Goal: Obtain resource: Download file/media

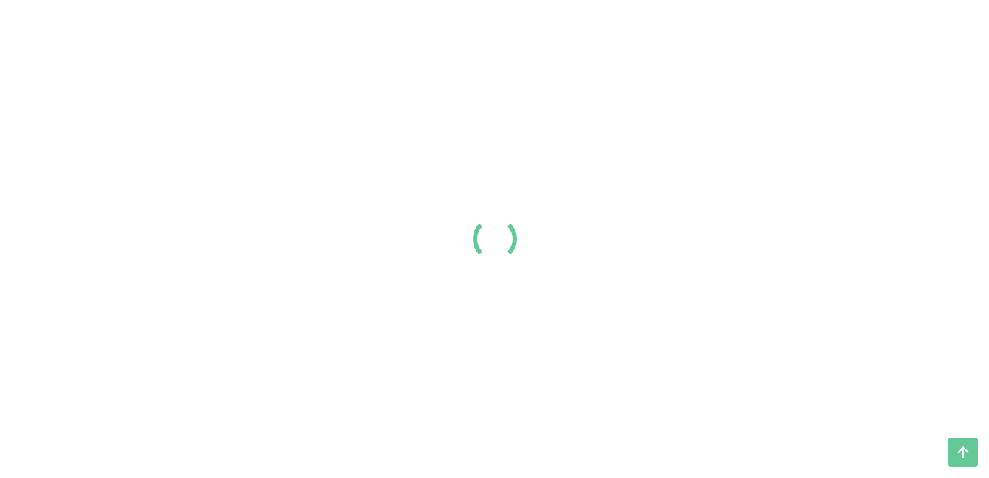
scroll to position [103, 0]
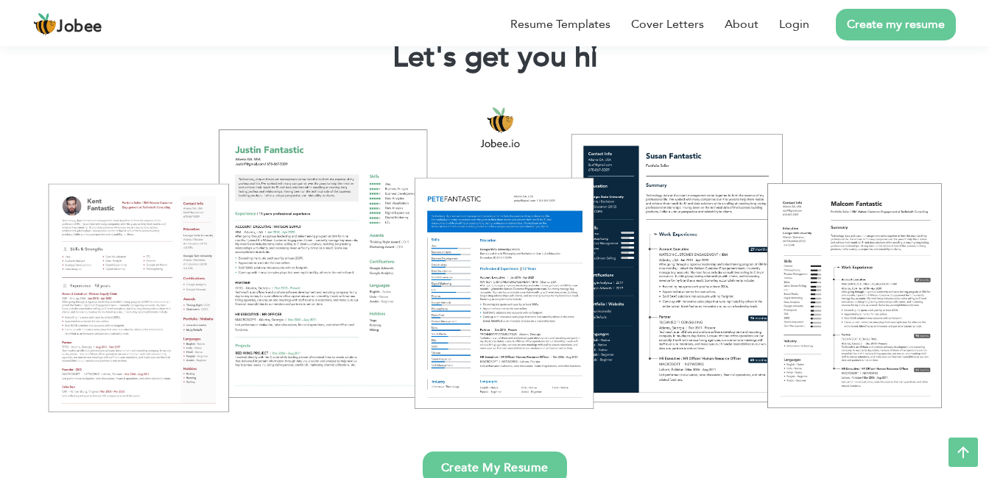
click at [877, 29] on link "Create my resume" at bounding box center [895, 25] width 120 height 32
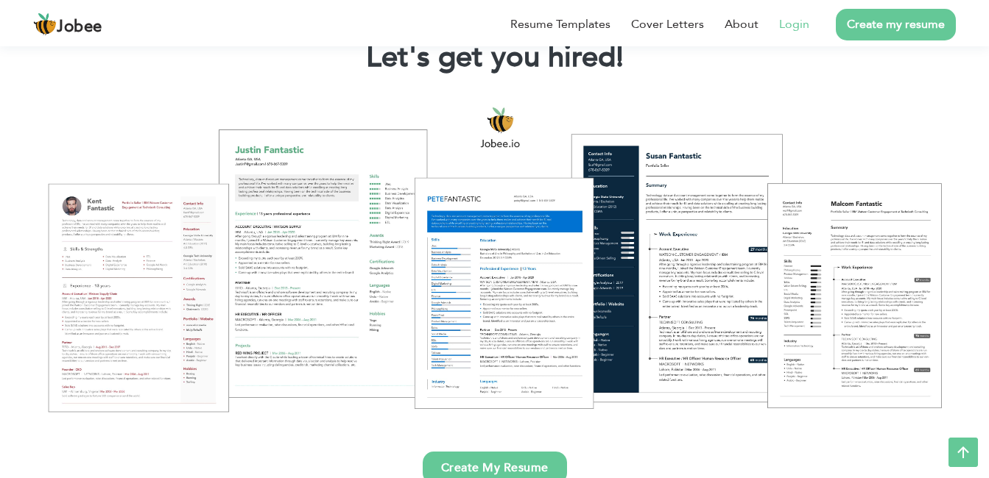
click at [790, 21] on link "Login" at bounding box center [794, 24] width 30 height 18
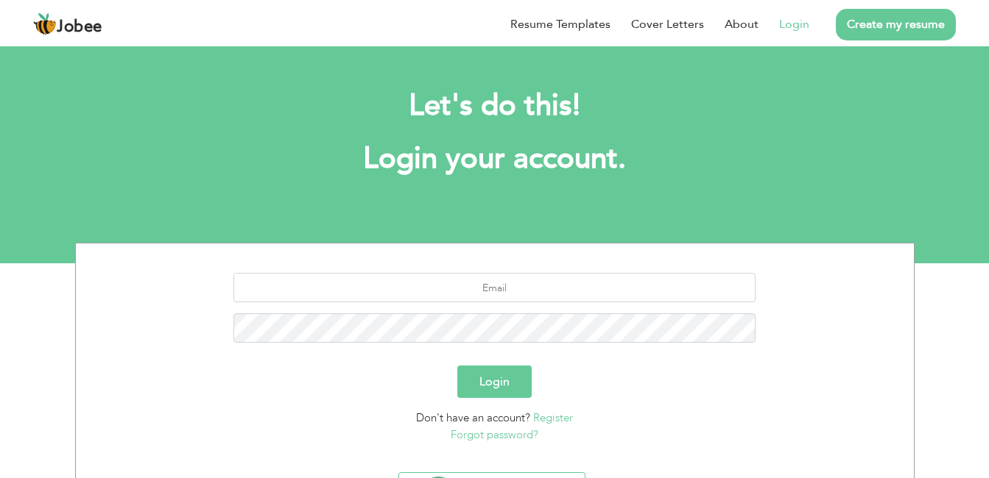
scroll to position [80, 0]
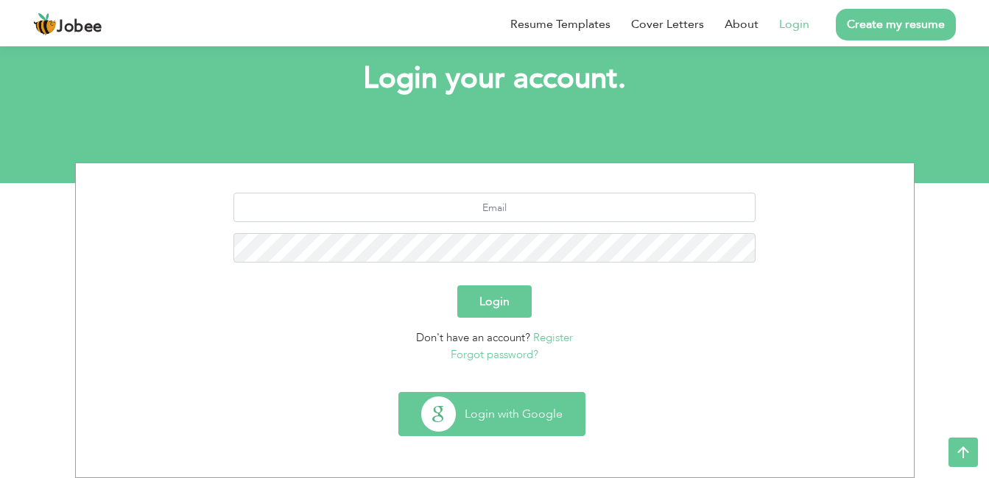
click at [536, 421] on button "Login with Google" at bounding box center [492, 414] width 186 height 43
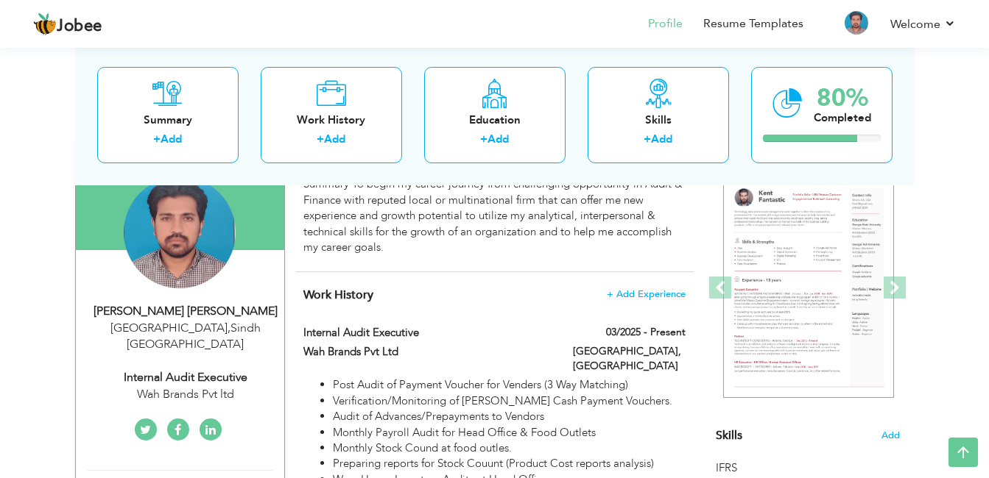
scroll to position [121, 0]
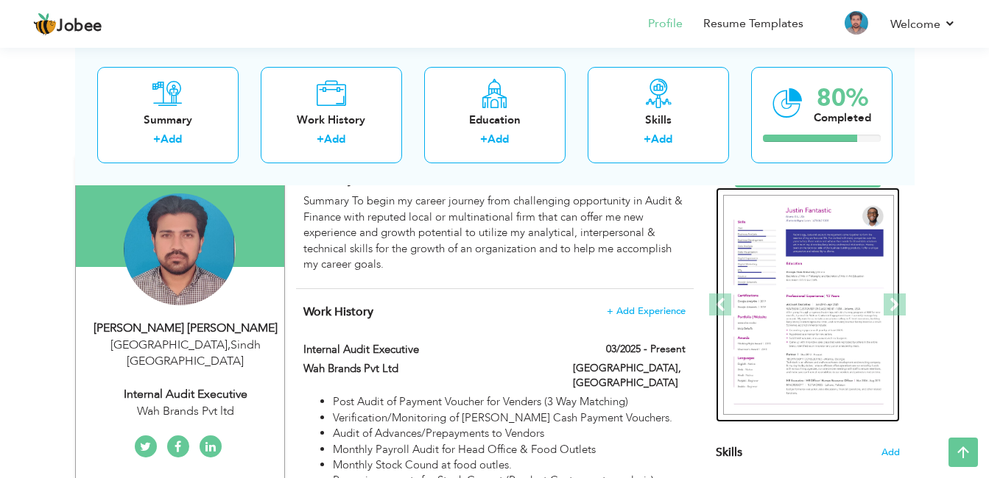
click at [824, 297] on img at bounding box center [808, 305] width 171 height 221
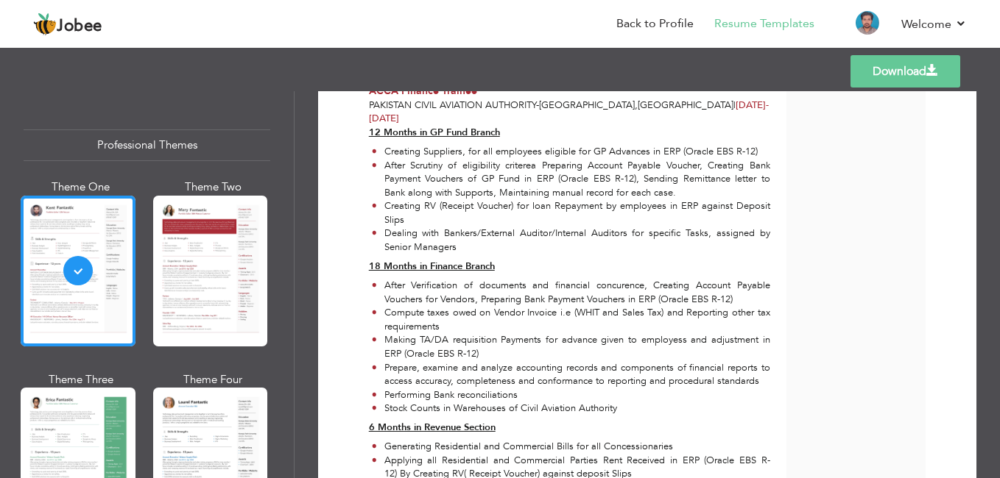
scroll to position [1204, 0]
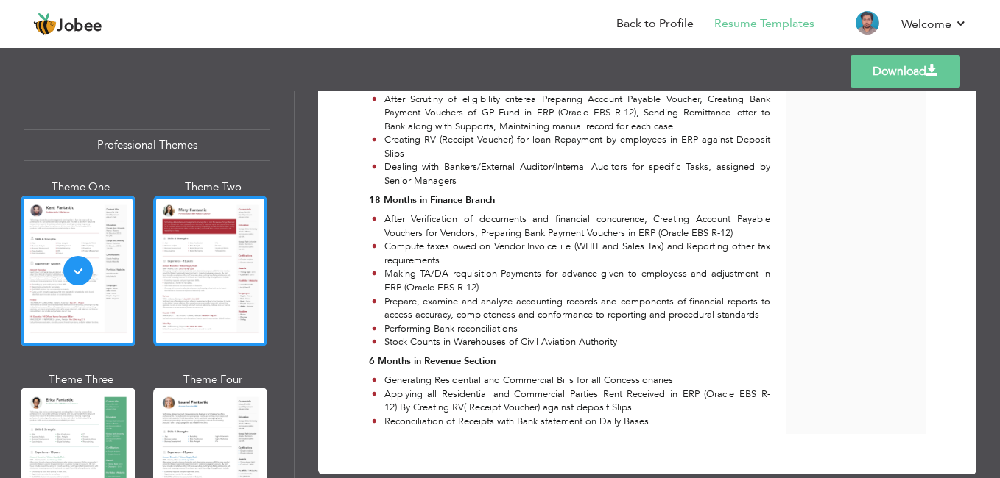
click at [201, 242] on div at bounding box center [210, 271] width 115 height 151
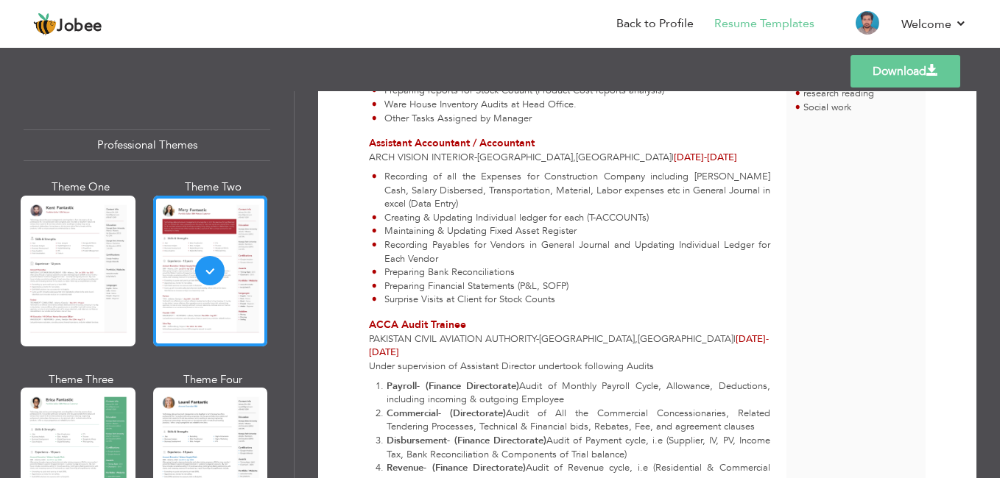
scroll to position [605, 0]
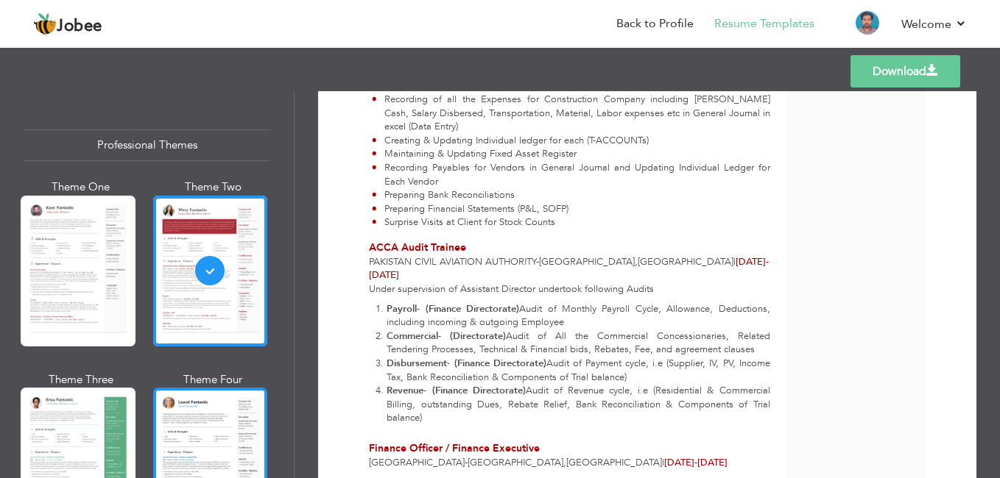
click at [190, 471] on div at bounding box center [210, 463] width 115 height 151
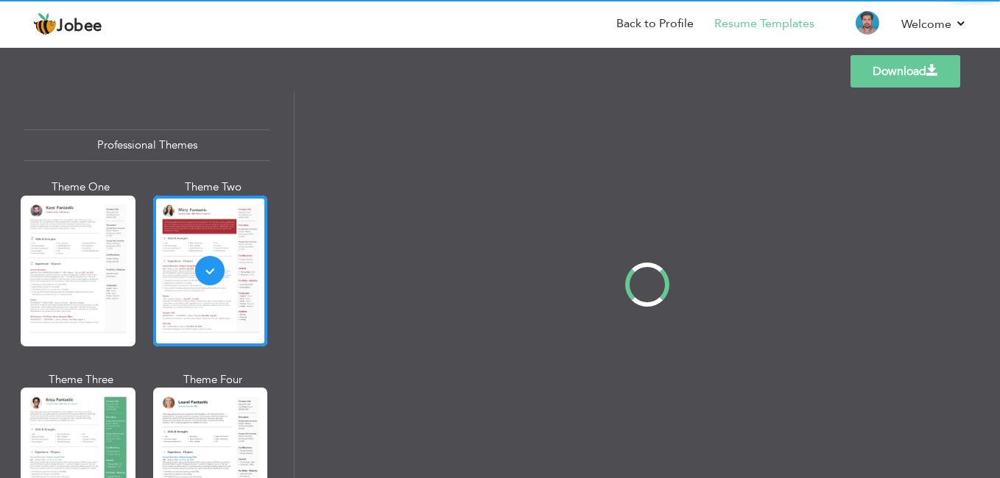
scroll to position [0, 0]
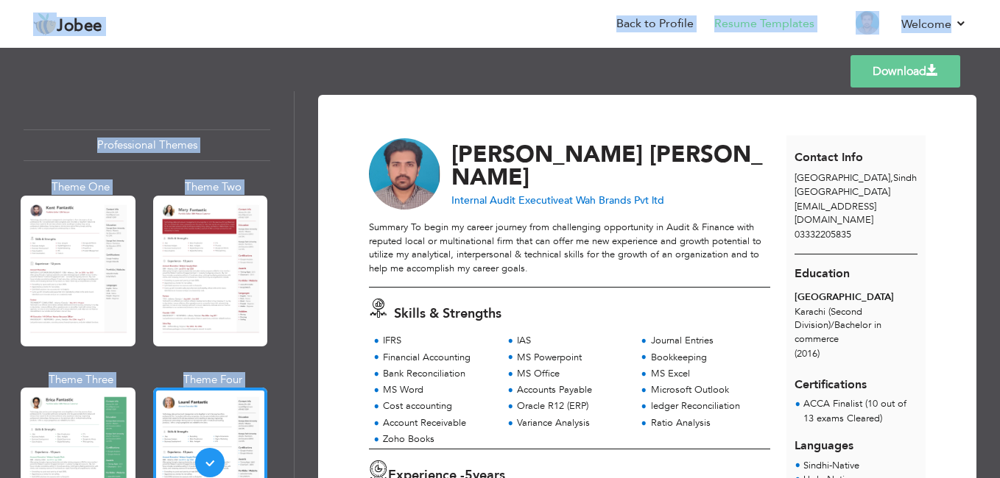
drag, startPoint x: 992, startPoint y: 121, endPoint x: 1000, endPoint y: 166, distance: 46.2
click at [999, 166] on html "Jobee Back to Profile Resume Templates Resume Templates Cover Letters About My …" at bounding box center [500, 239] width 1000 height 478
drag, startPoint x: 1000, startPoint y: 166, endPoint x: 957, endPoint y: 199, distance: 53.6
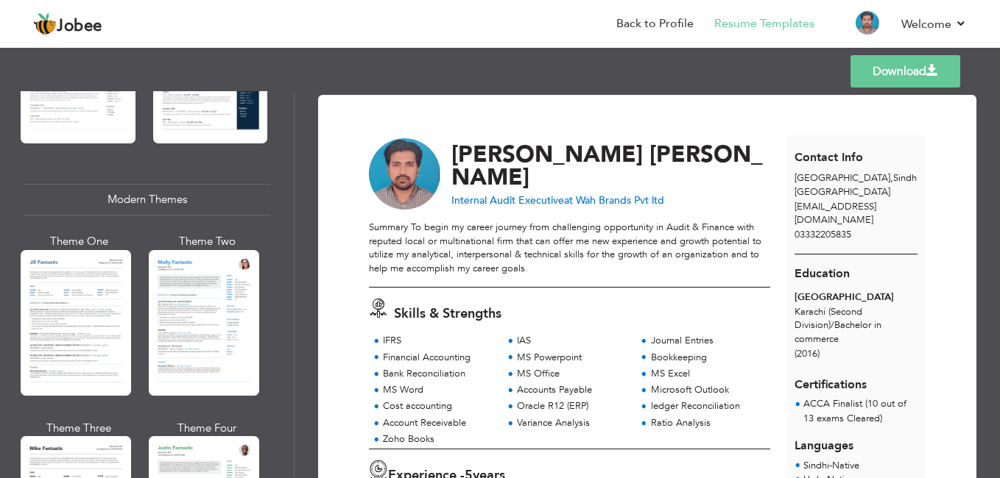
scroll to position [610, 0]
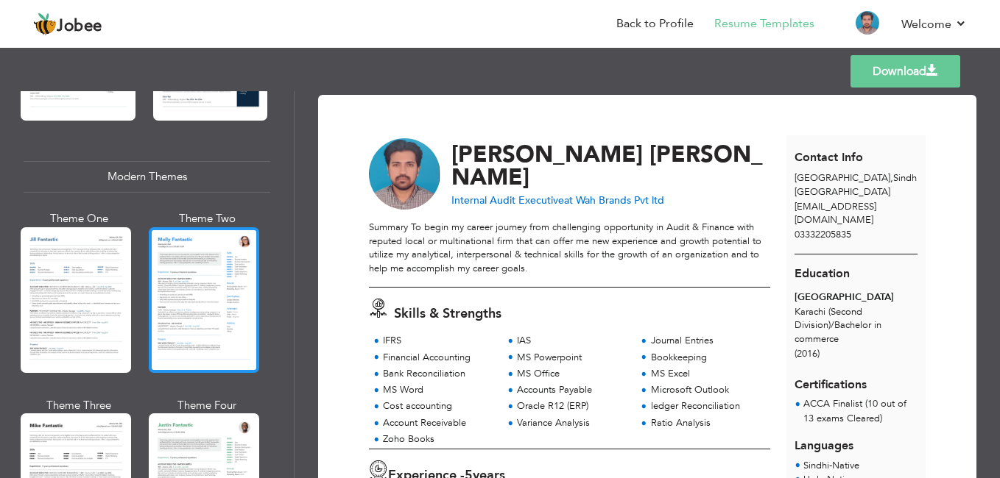
click at [222, 311] on div at bounding box center [204, 300] width 110 height 146
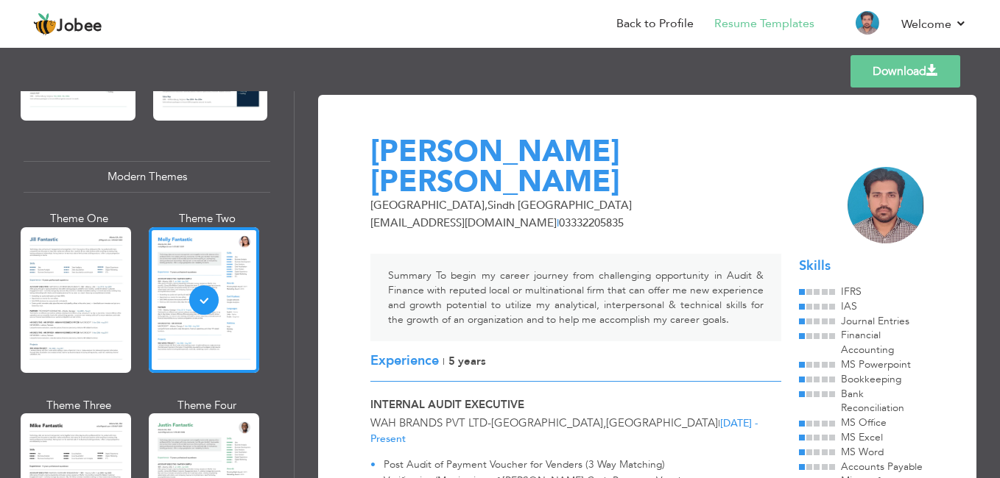
drag, startPoint x: 993, startPoint y: 126, endPoint x: 993, endPoint y: 135, distance: 9.6
click at [993, 135] on div "Download Amjad Ali Mirani Karachi , Sindh Pakistan amjadalimirani.12@gmail.com …" at bounding box center [646, 284] width 705 height 387
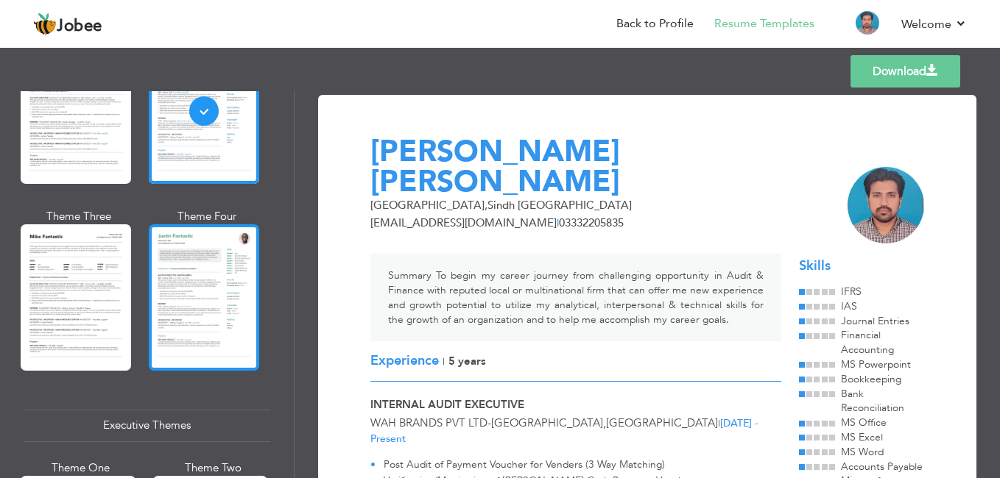
click at [227, 253] on div at bounding box center [204, 298] width 110 height 146
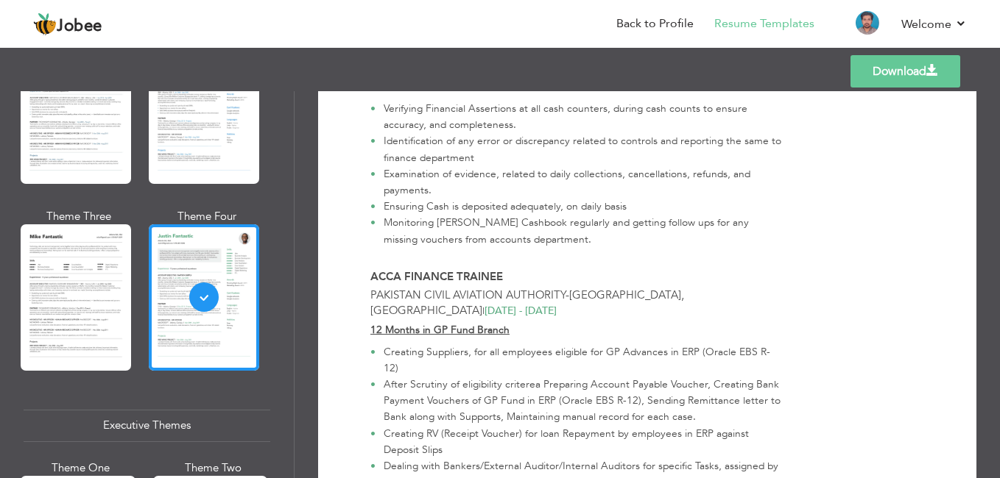
scroll to position [1029, 0]
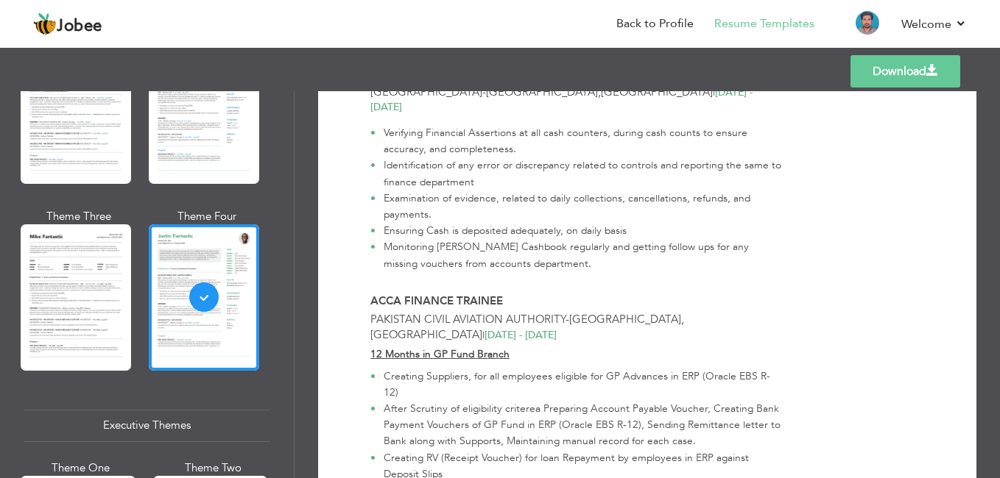
drag, startPoint x: 294, startPoint y: 219, endPoint x: 292, endPoint y: 247, distance: 28.0
click at [292, 247] on div "Professional Themes Theme One Theme Two Theme Three Theme Four Theme Five" at bounding box center [147, 284] width 294 height 387
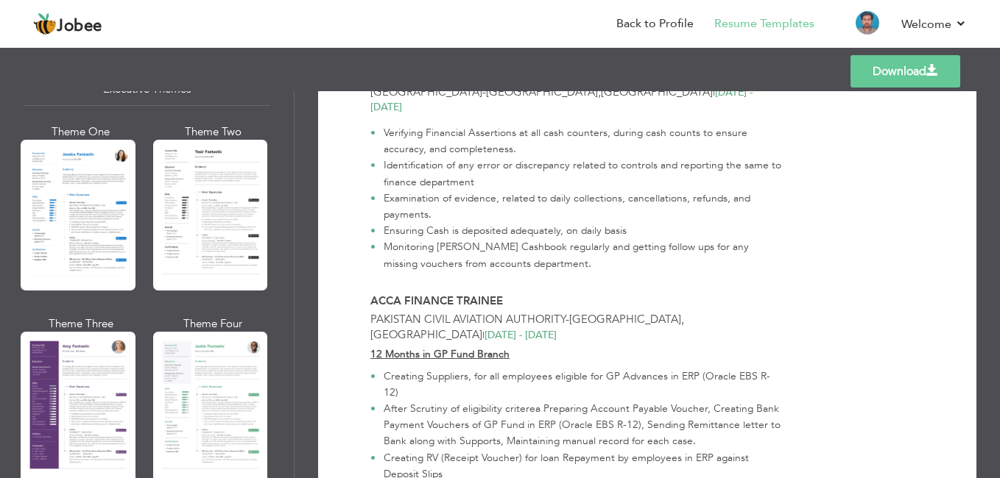
scroll to position [1153, 0]
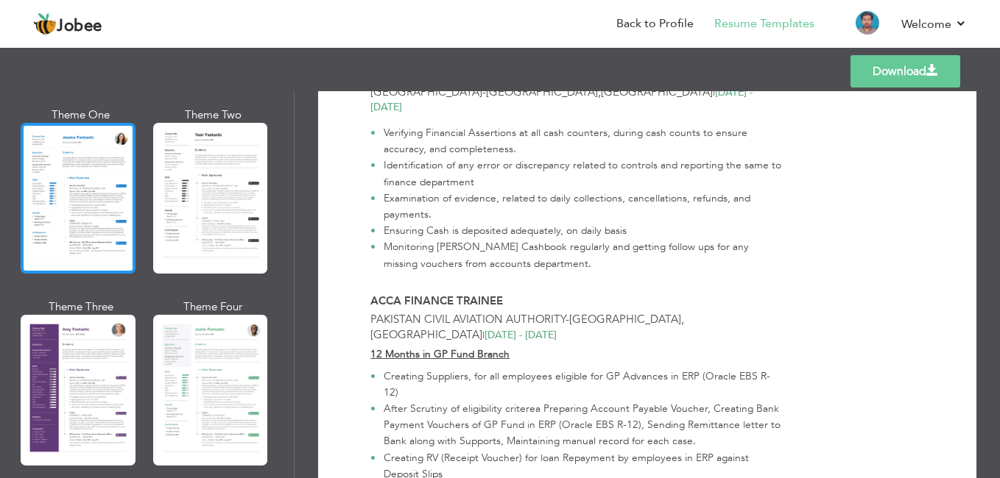
click at [88, 174] on div at bounding box center [78, 198] width 115 height 151
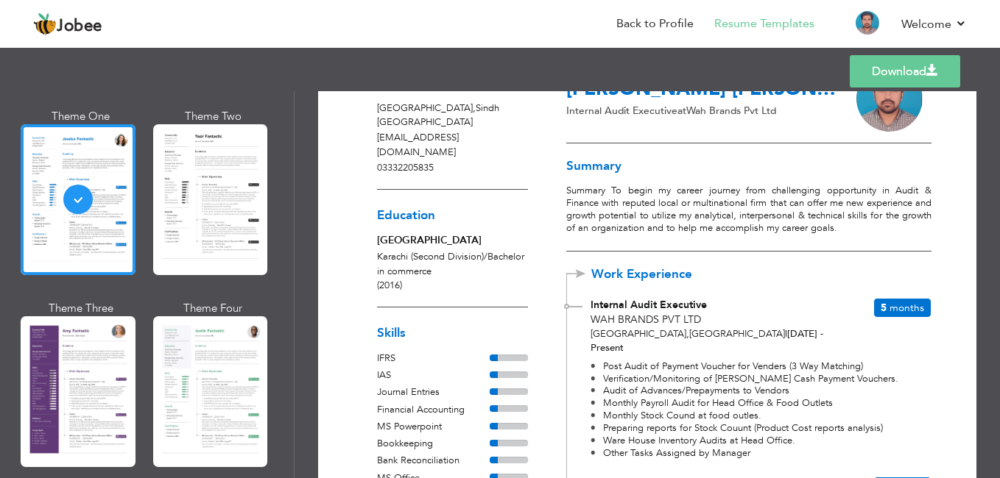
scroll to position [52, 0]
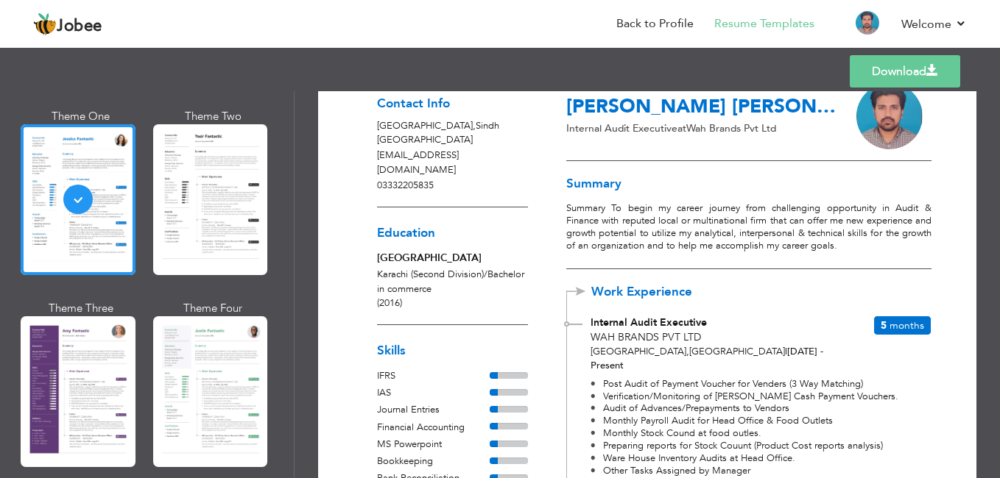
click at [907, 74] on link "Download" at bounding box center [904, 71] width 110 height 32
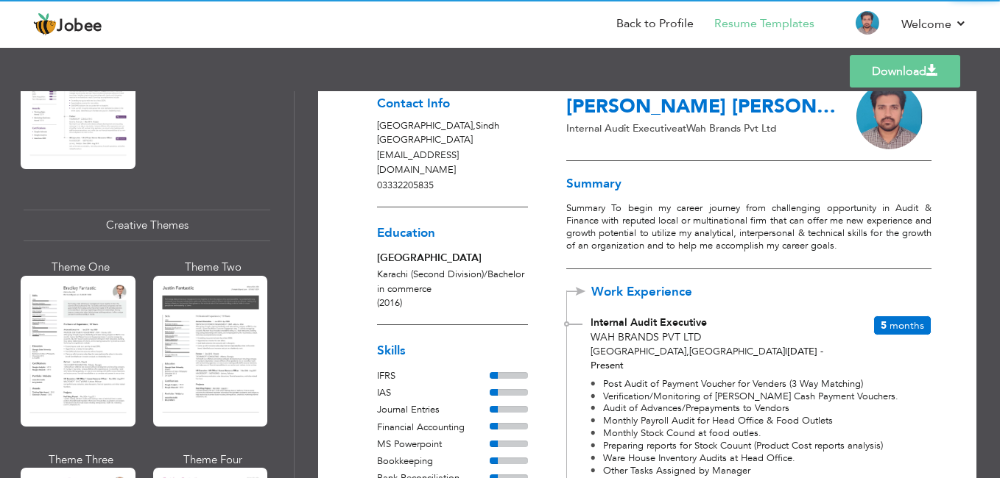
scroll to position [1699, 0]
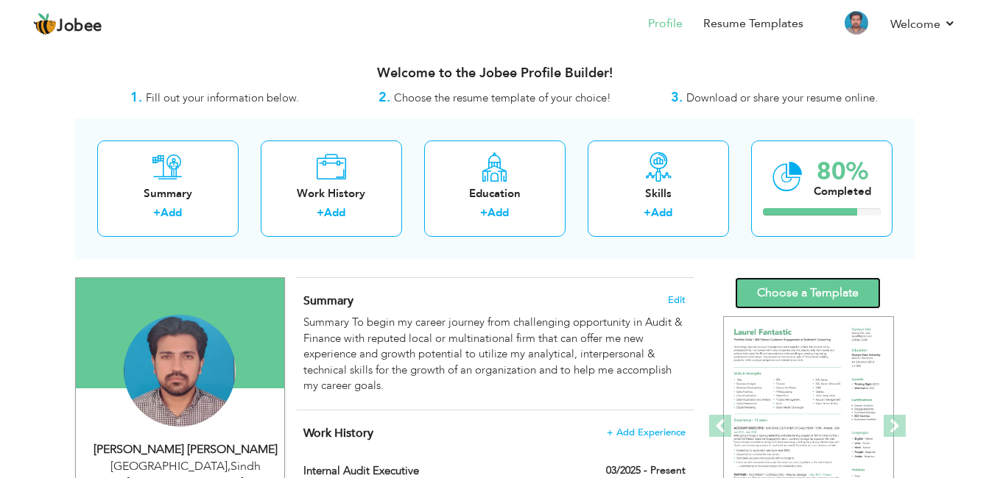
click at [837, 289] on link "Choose a Template" at bounding box center [808, 294] width 146 height 32
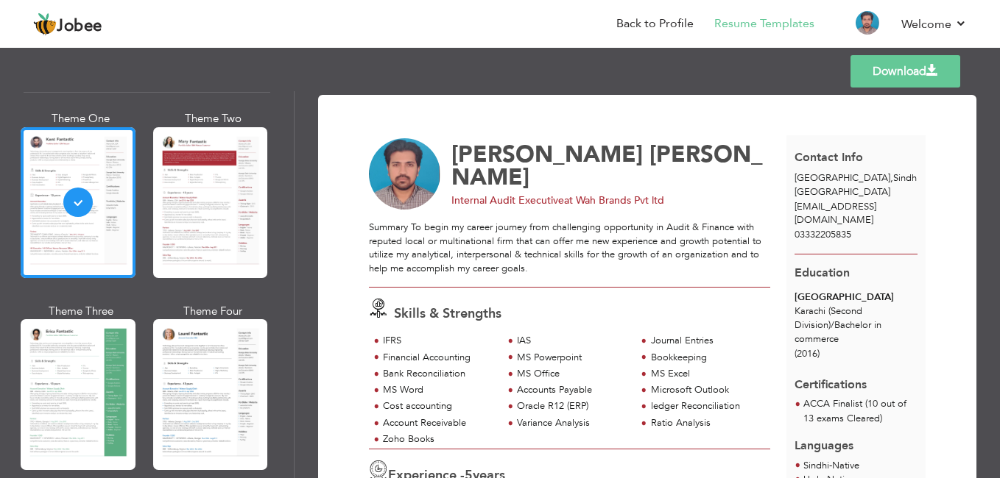
scroll to position [114, 0]
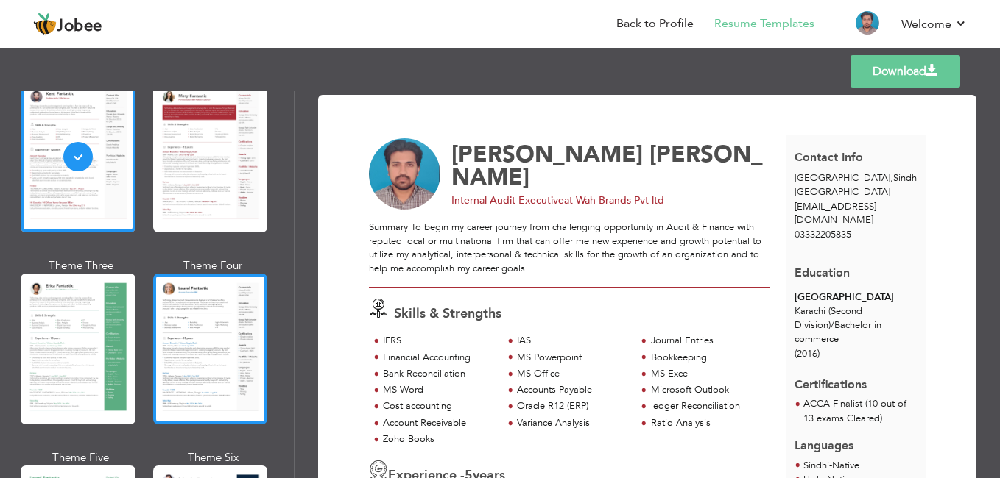
click at [169, 346] on div at bounding box center [210, 349] width 115 height 151
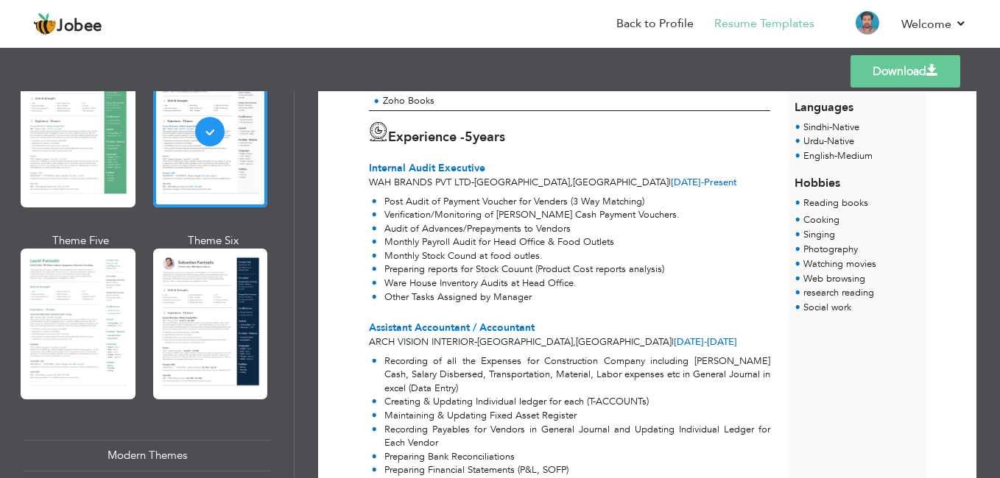
scroll to position [371, 0]
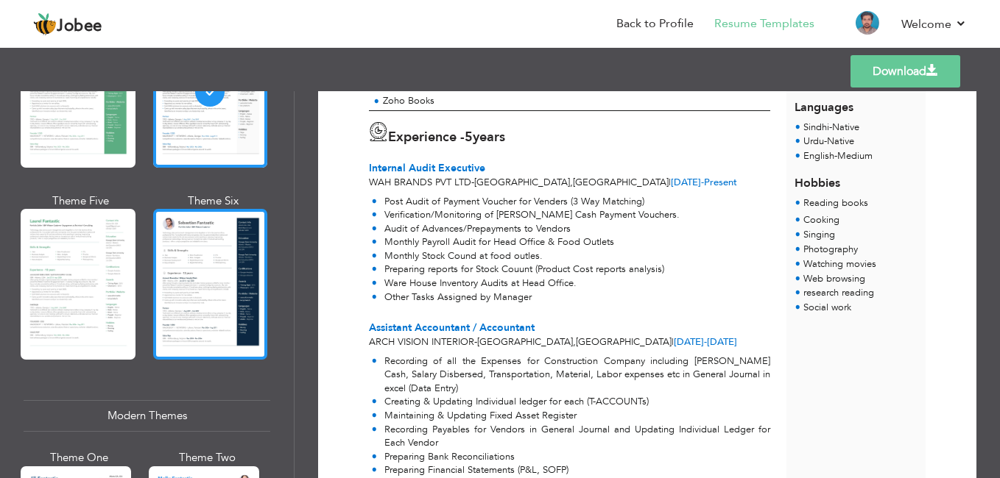
click at [230, 241] on div at bounding box center [210, 284] width 115 height 151
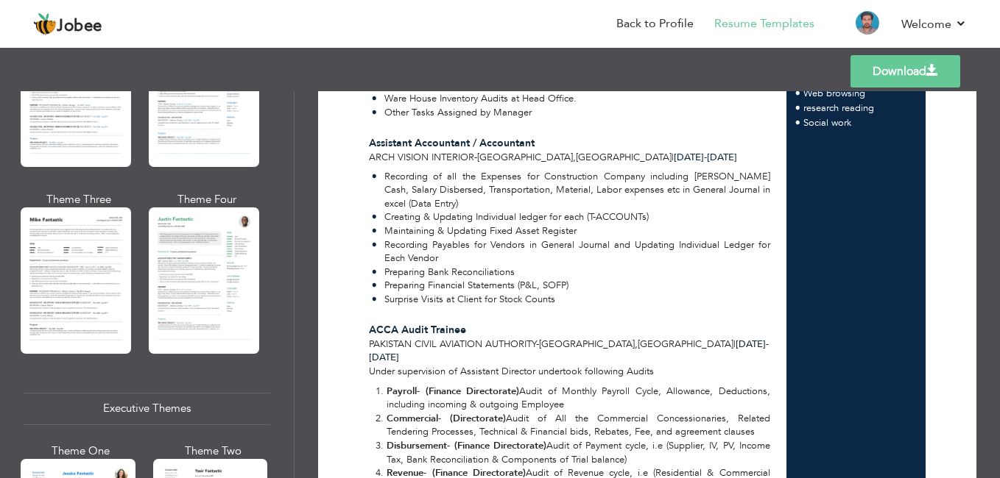
scroll to position [844, 0]
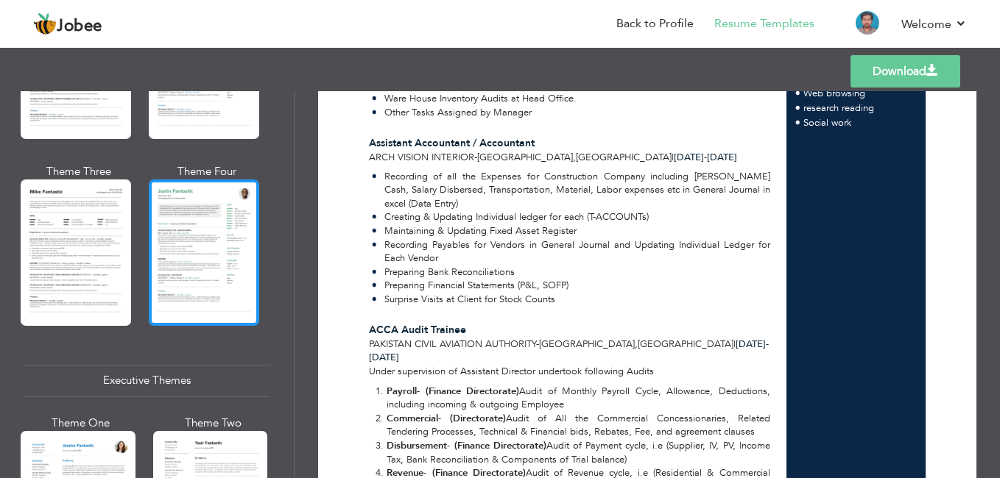
click at [248, 216] on div at bounding box center [204, 253] width 110 height 146
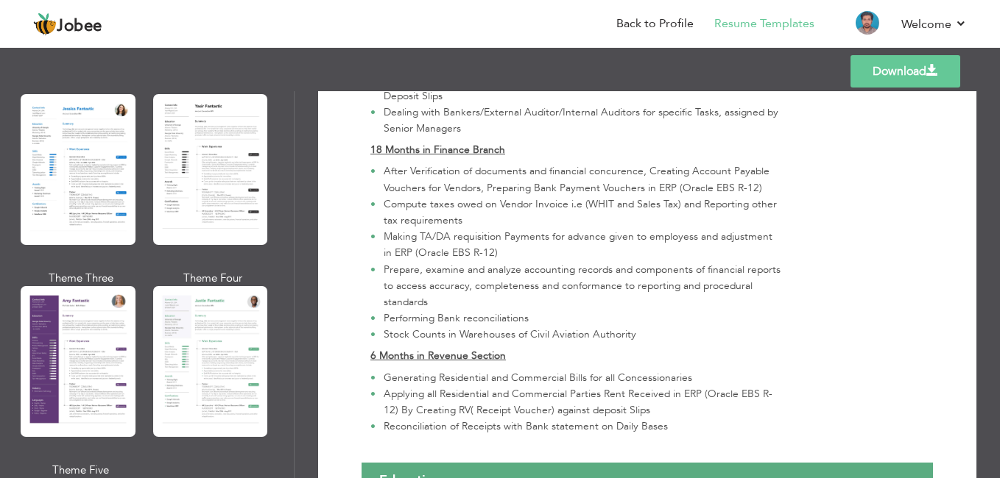
scroll to position [1187, 0]
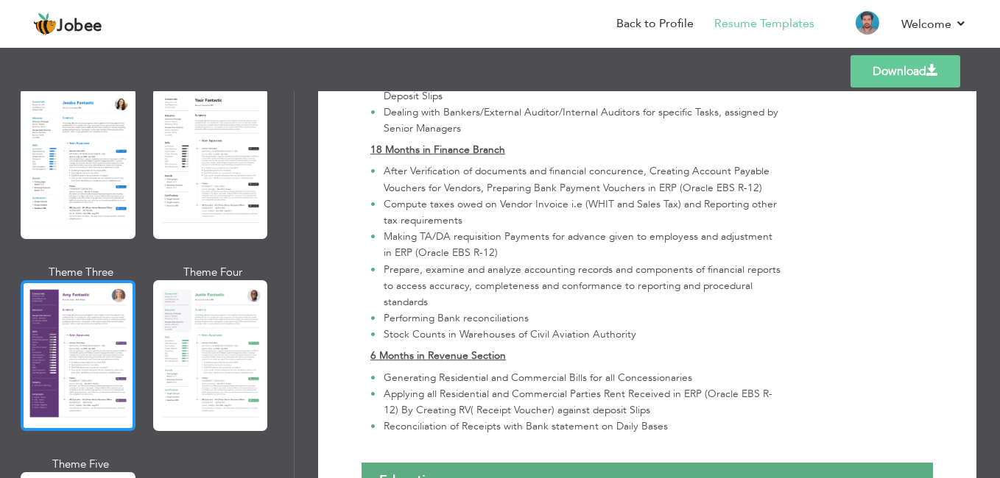
click at [108, 299] on div at bounding box center [78, 355] width 115 height 151
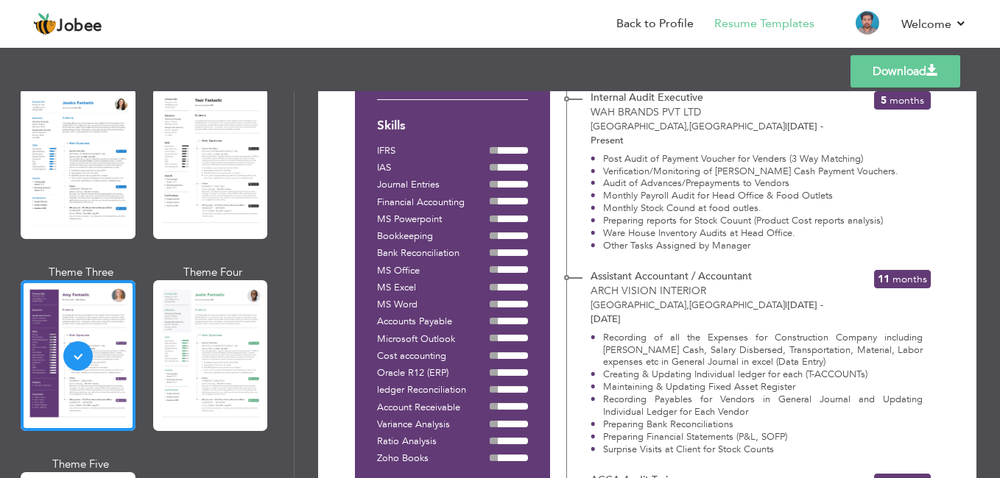
scroll to position [289, 0]
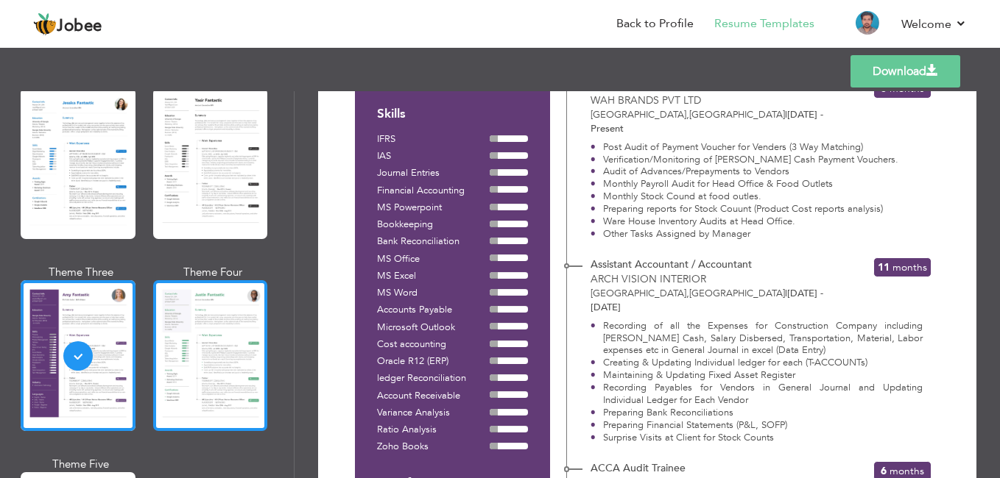
click at [227, 359] on div at bounding box center [210, 355] width 115 height 151
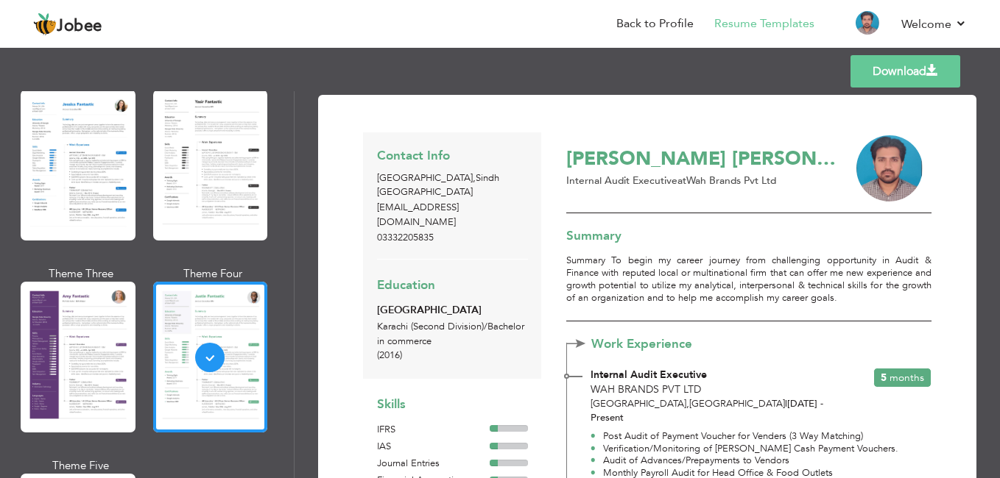
scroll to position [1187, 0]
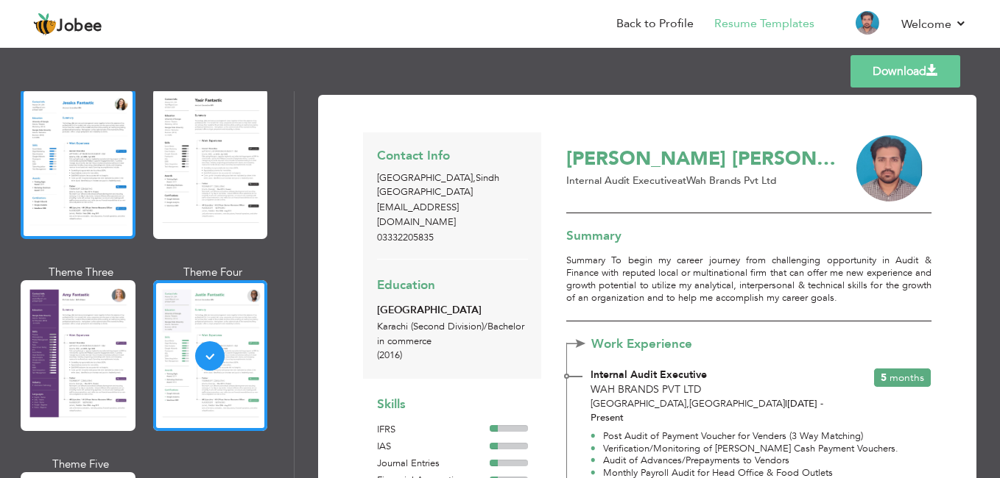
click at [71, 157] on div at bounding box center [78, 163] width 115 height 151
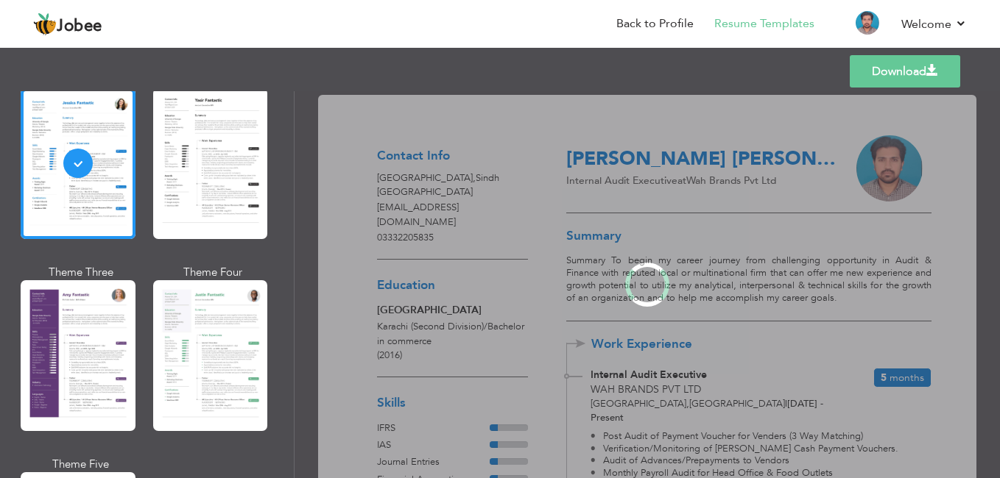
scroll to position [1186, 0]
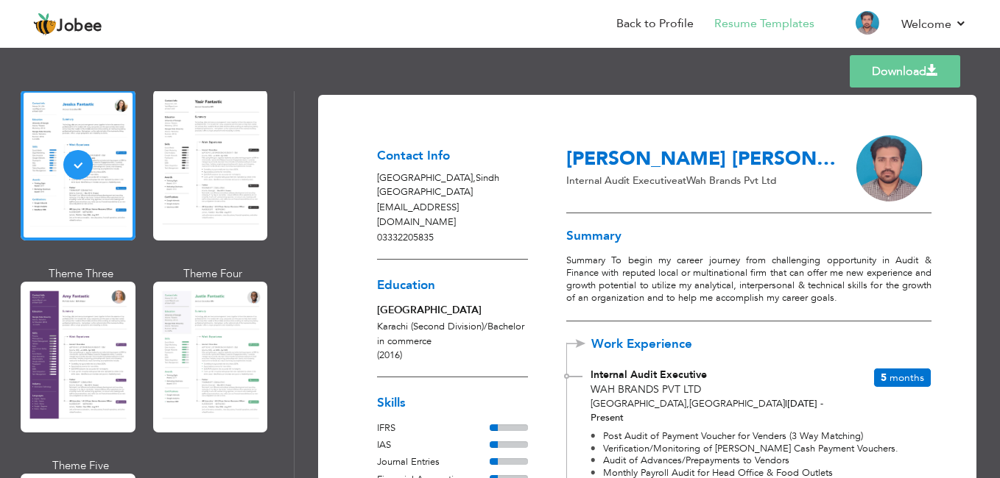
drag, startPoint x: 994, startPoint y: 138, endPoint x: 995, endPoint y: 169, distance: 31.0
click at [995, 169] on div "Download Contact Info Karachi , Sindh Pakistan amjadalimirani.12@gmail.com 0333…" at bounding box center [646, 284] width 705 height 387
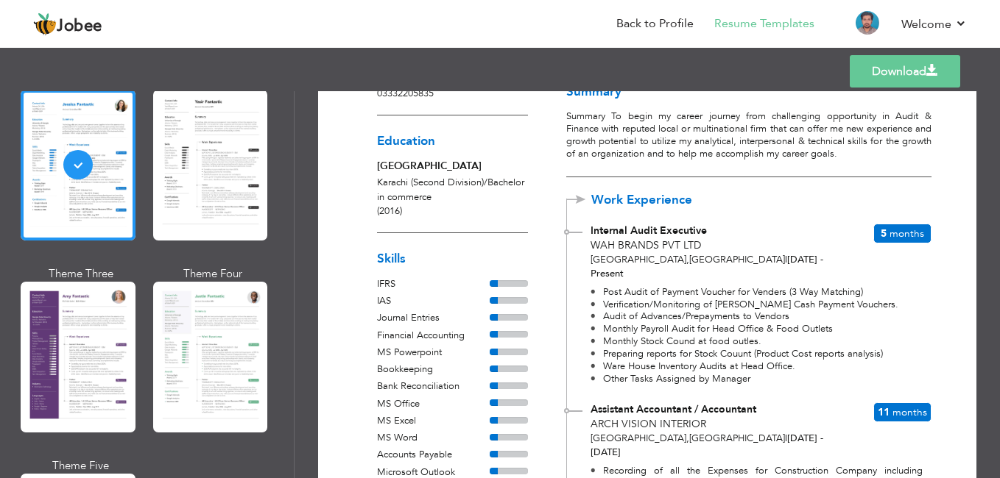
scroll to position [393, 0]
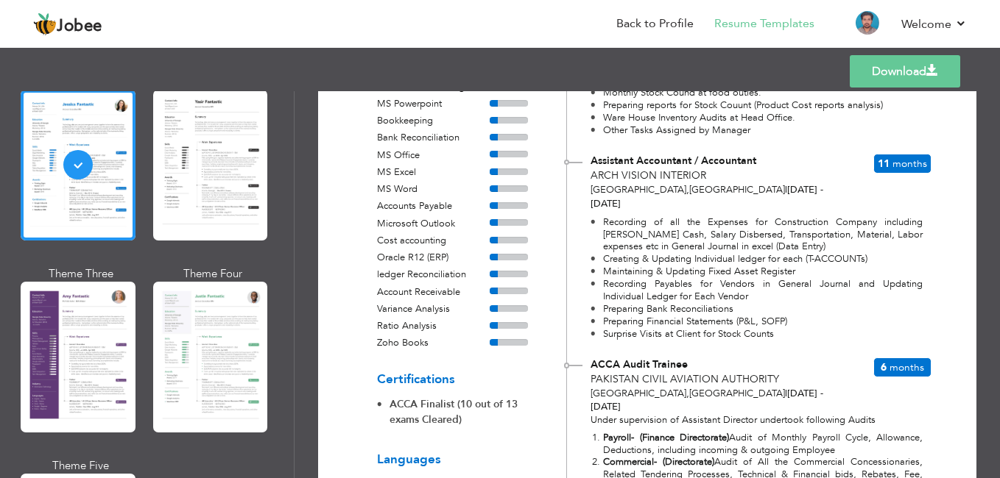
drag, startPoint x: 295, startPoint y: 264, endPoint x: 295, endPoint y: 304, distance: 40.5
click at [295, 304] on div "Download Contact Info Karachi , Sindh Pakistan amjadalimirani.12@gmail.com 0333…" at bounding box center [646, 284] width 705 height 387
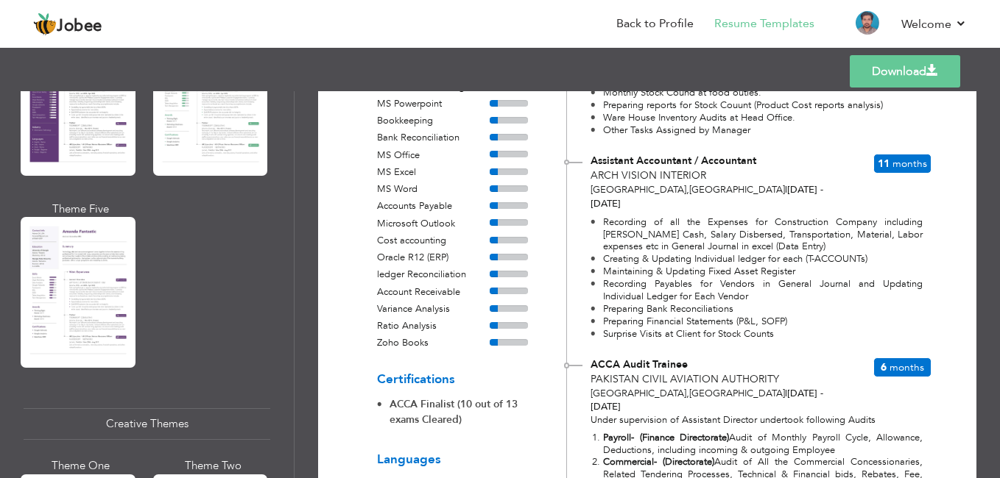
scroll to position [1471, 0]
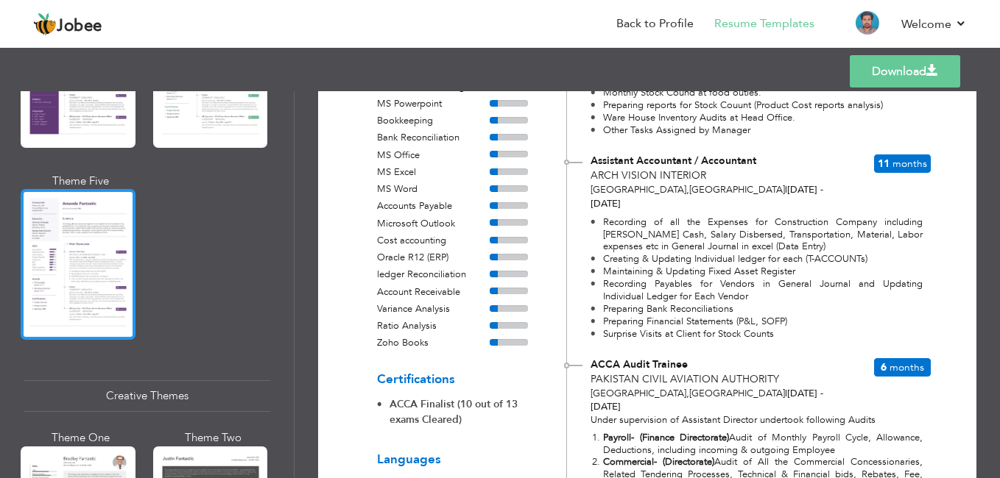
click at [71, 232] on div at bounding box center [78, 264] width 115 height 151
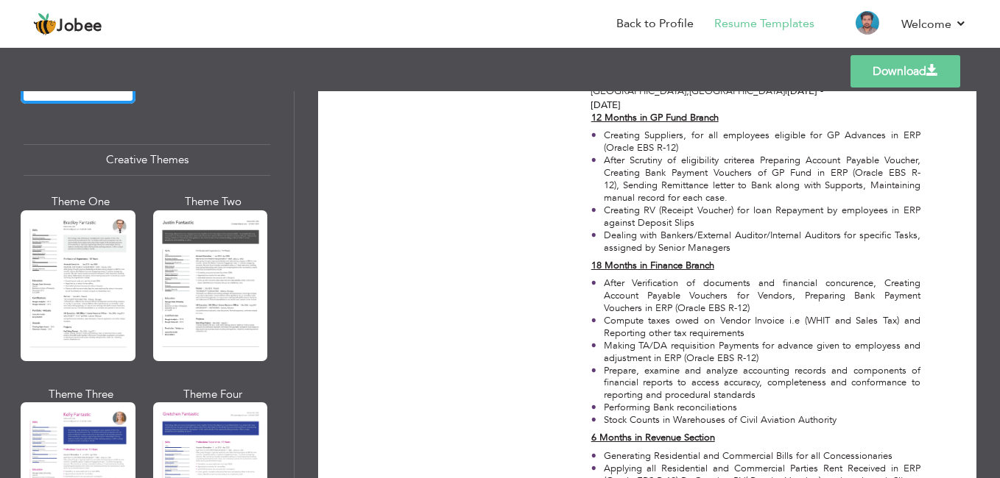
scroll to position [1723, 0]
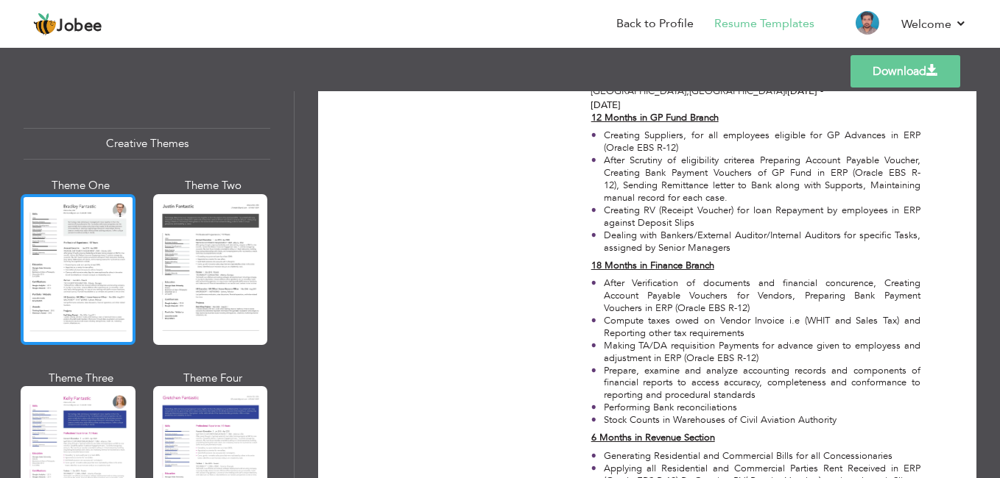
click at [71, 233] on div at bounding box center [78, 269] width 115 height 151
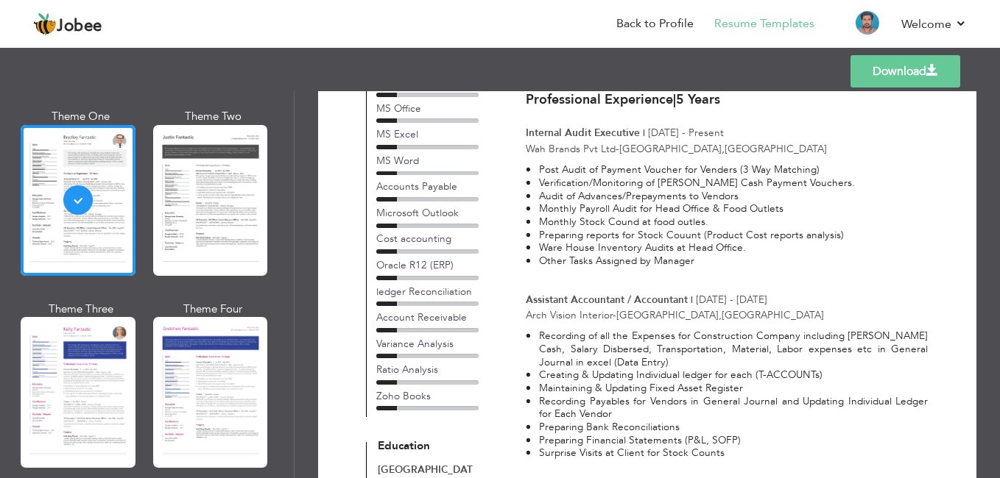
scroll to position [1946, 0]
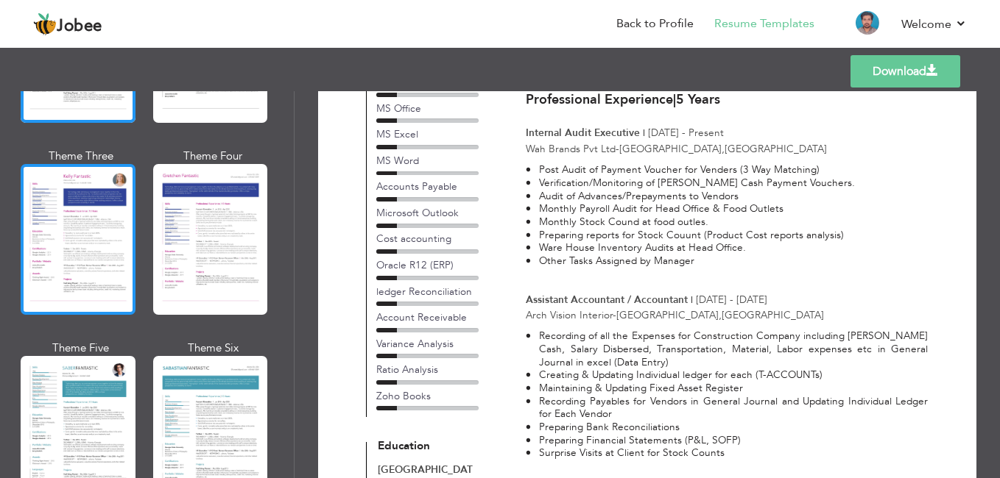
click at [91, 183] on div at bounding box center [78, 239] width 115 height 151
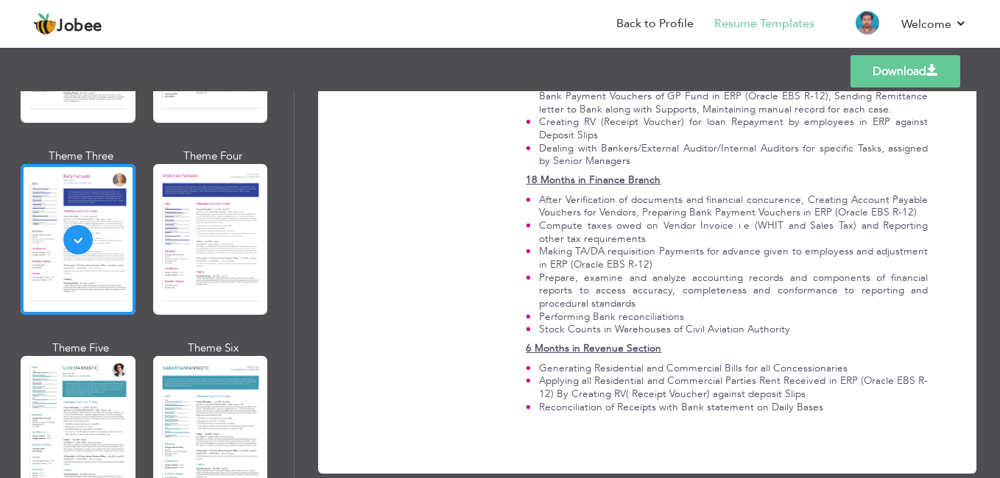
scroll to position [2442, 0]
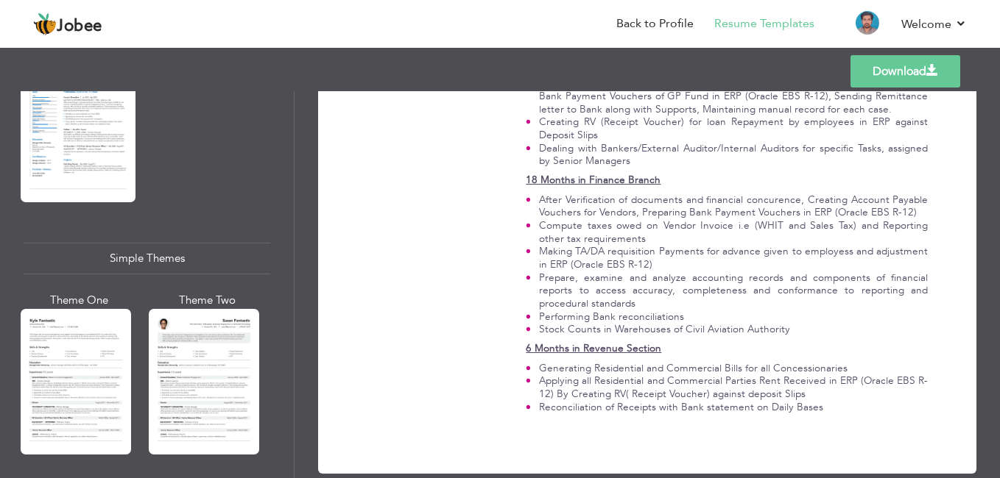
click at [295, 423] on div "Download Amjad Ali Mirani Karachi , Sindh Pakistan amjadalimirani.12@gmail.com …" at bounding box center [646, 284] width 705 height 387
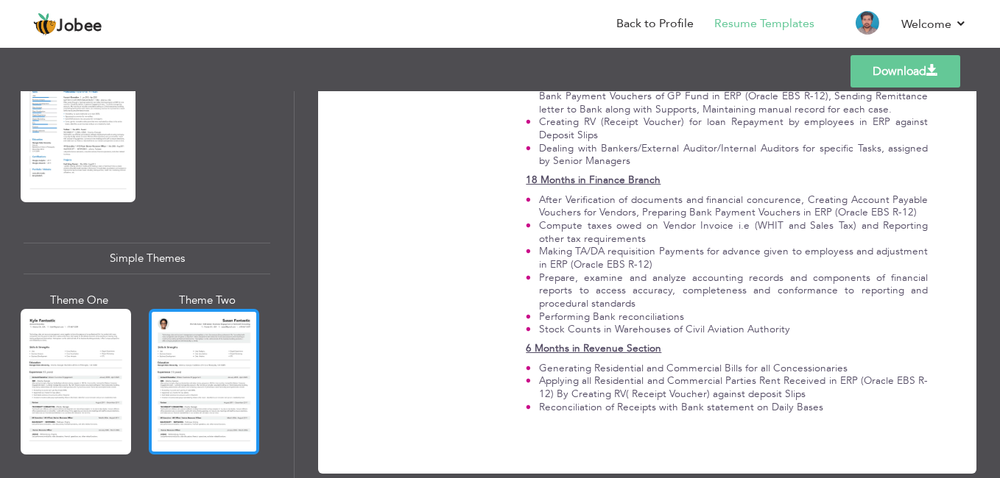
click at [197, 342] on div at bounding box center [204, 382] width 110 height 146
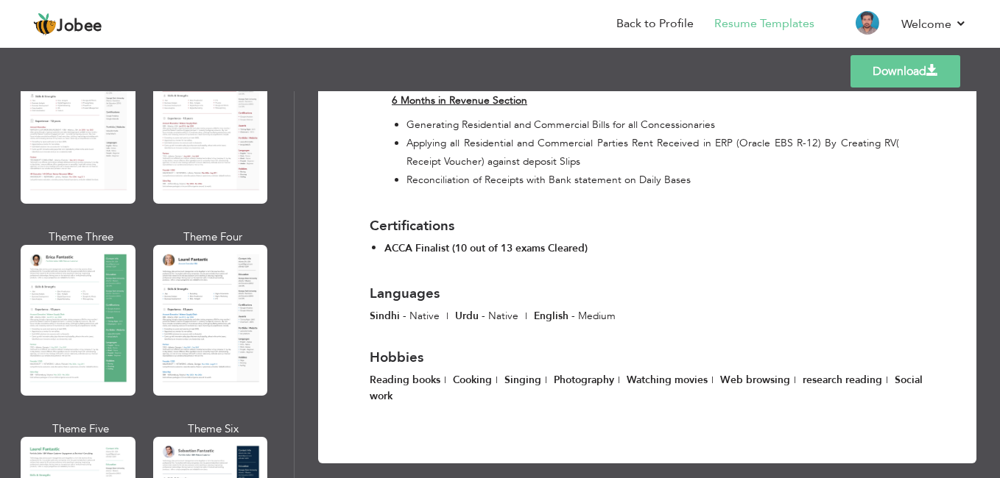
scroll to position [0, 0]
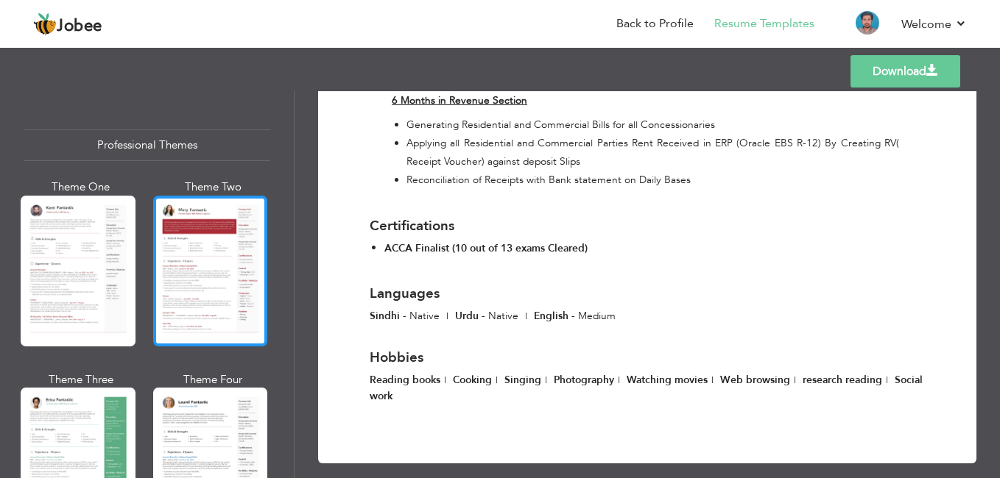
click at [225, 239] on div at bounding box center [210, 271] width 115 height 151
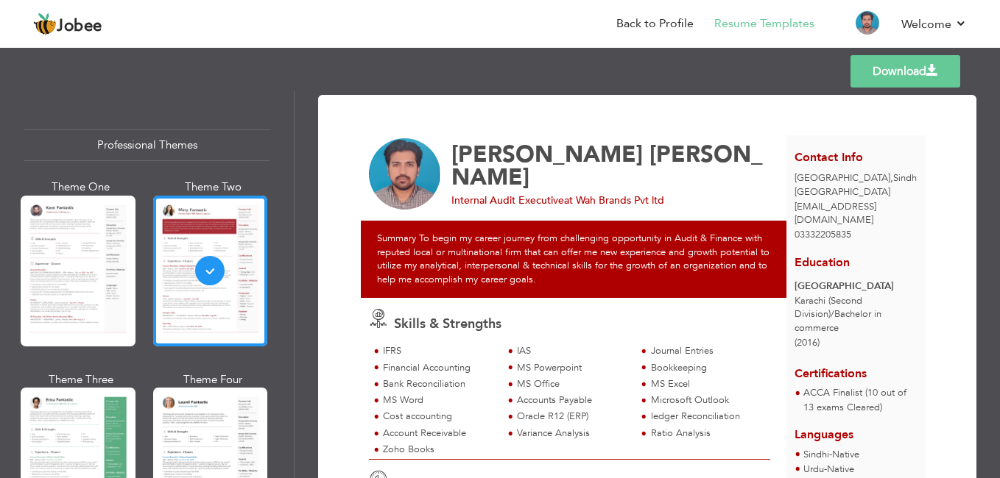
drag, startPoint x: 994, startPoint y: 113, endPoint x: 989, endPoint y: 133, distance: 21.2
click at [989, 133] on div "Download Amjad Ali Mirani Internal Audit Executive at Wah Brands Pvt ltd IAS" at bounding box center [646, 284] width 705 height 387
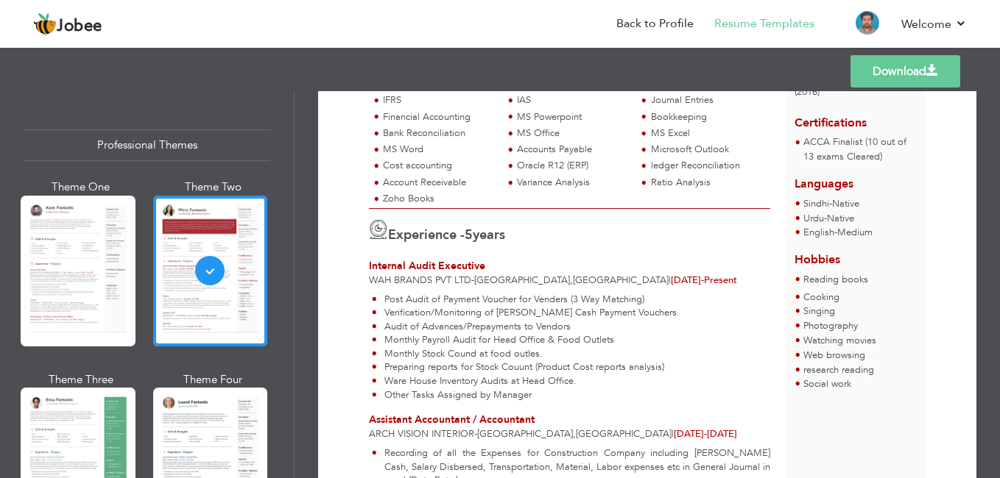
scroll to position [295, 0]
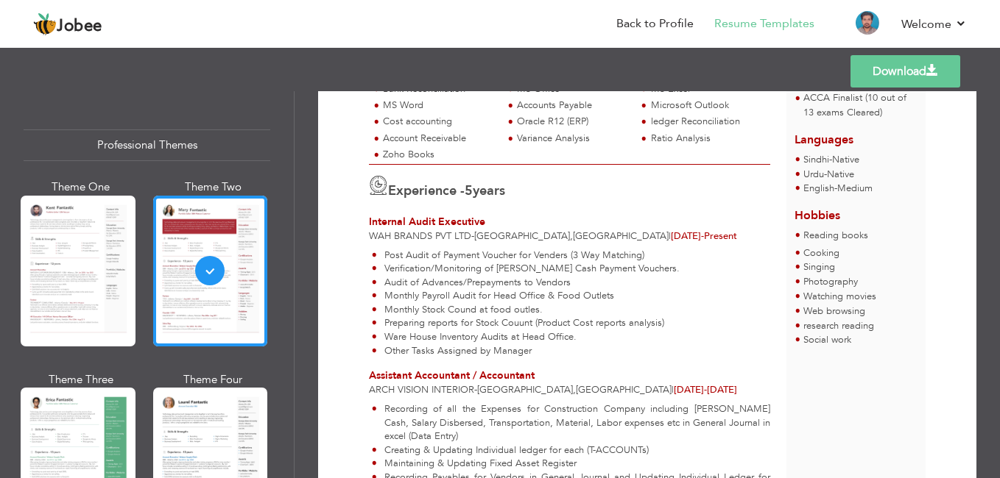
click at [297, 125] on div "Download Amjad Ali Mirani Internal Audit Executive at Wah Brands Pvt ltd IAS" at bounding box center [646, 284] width 705 height 387
drag, startPoint x: 295, startPoint y: 124, endPoint x: 297, endPoint y: 147, distance: 23.7
click at [297, 147] on div "Download Amjad Ali Mirani Internal Audit Executive at Wah Brands Pvt ltd IAS" at bounding box center [646, 284] width 705 height 387
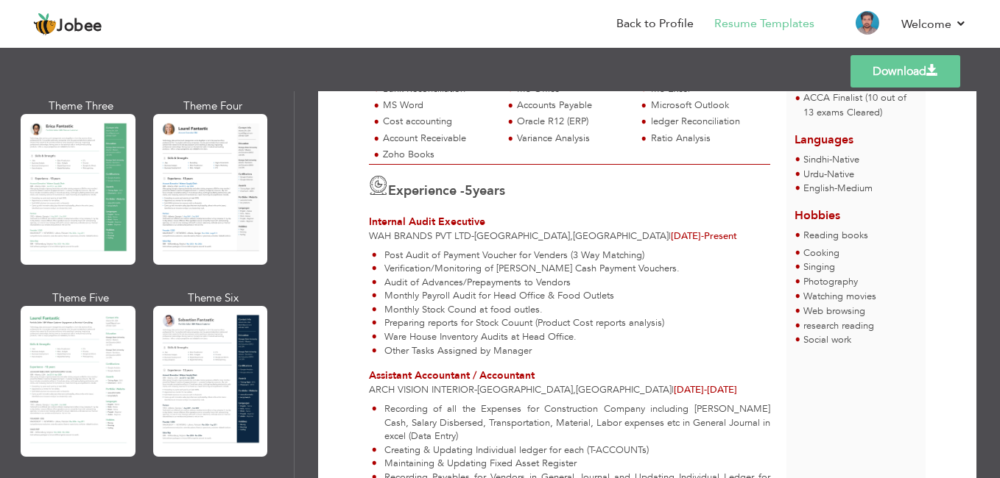
scroll to position [285, 0]
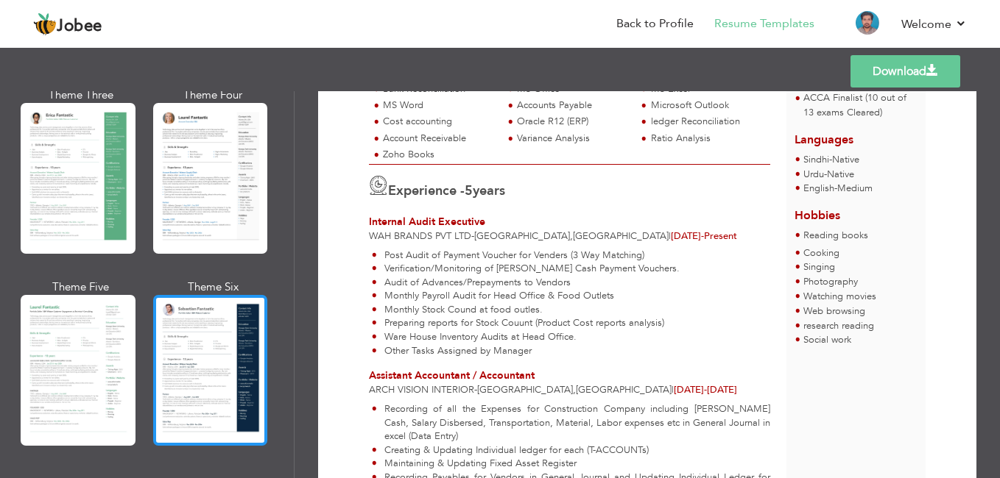
click at [204, 396] on div at bounding box center [210, 370] width 115 height 151
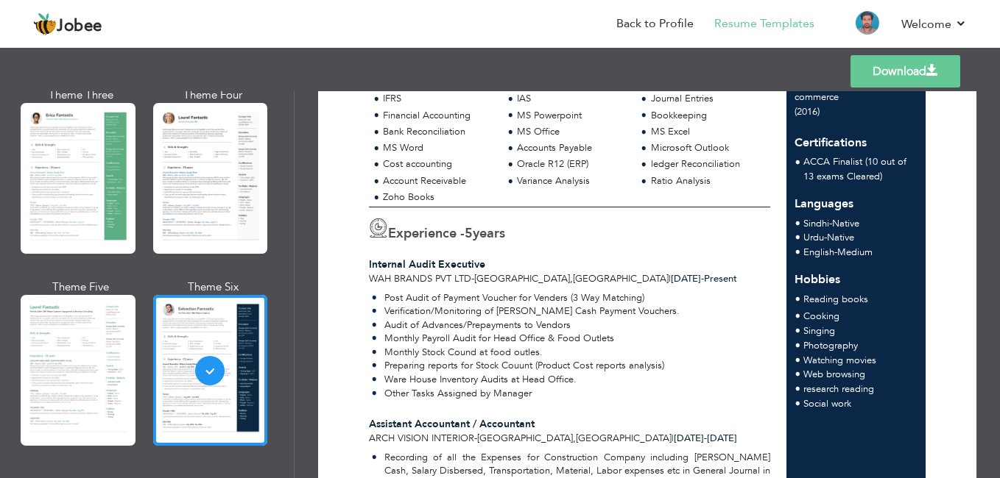
scroll to position [247, 0]
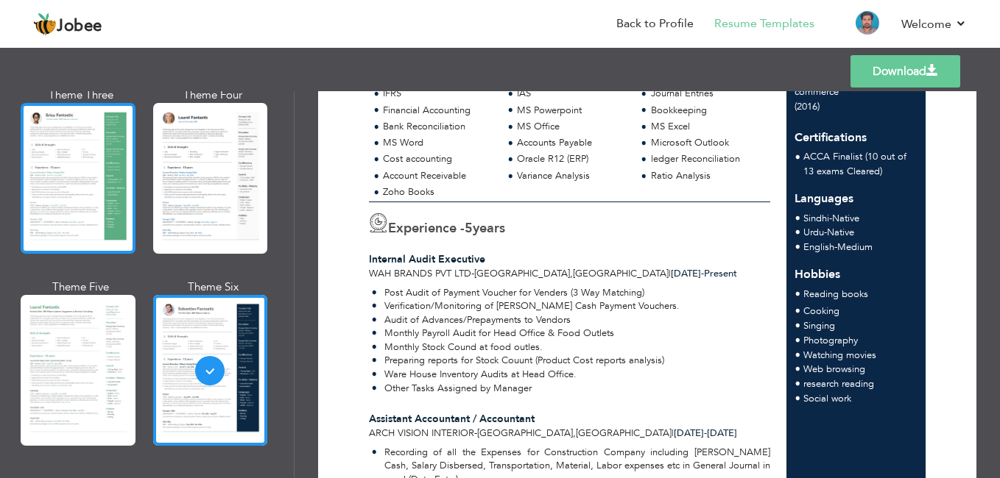
click at [70, 138] on div at bounding box center [78, 178] width 115 height 151
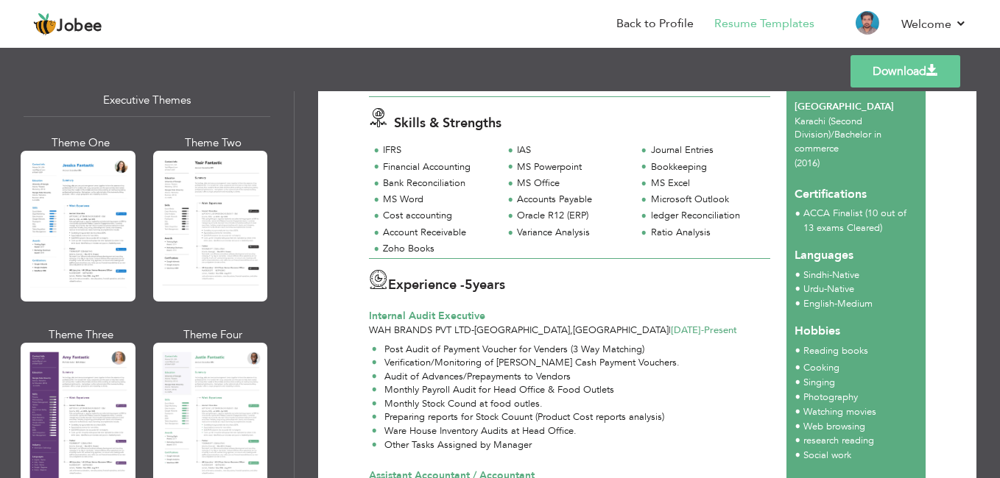
scroll to position [1141, 0]
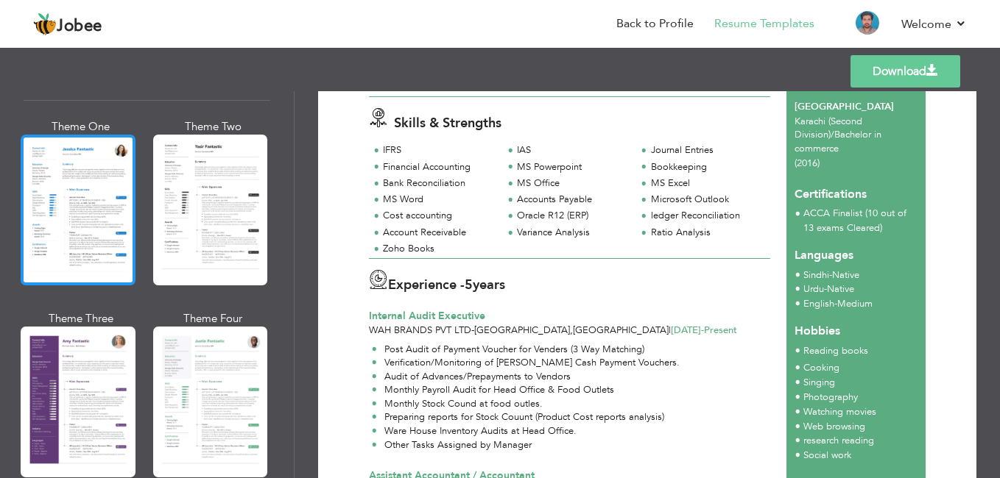
click at [93, 171] on div at bounding box center [78, 210] width 115 height 151
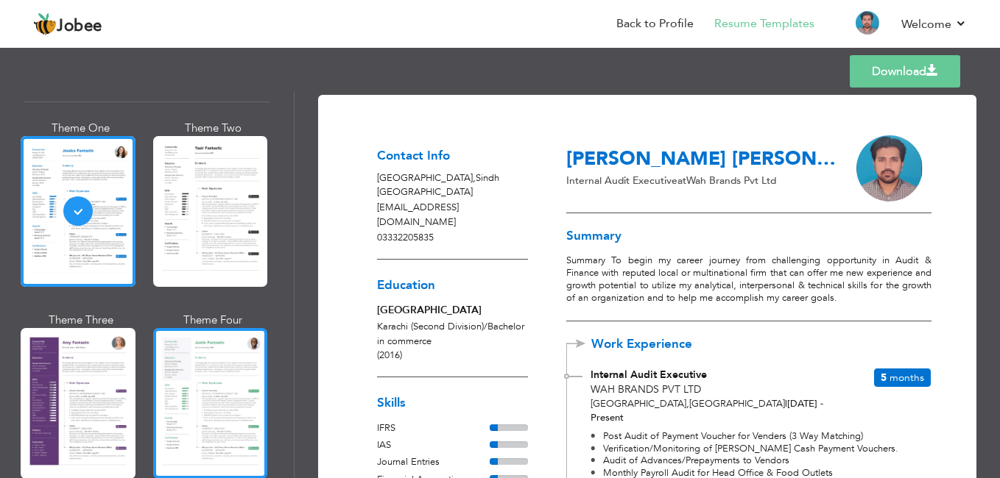
click at [226, 382] on div at bounding box center [210, 403] width 115 height 151
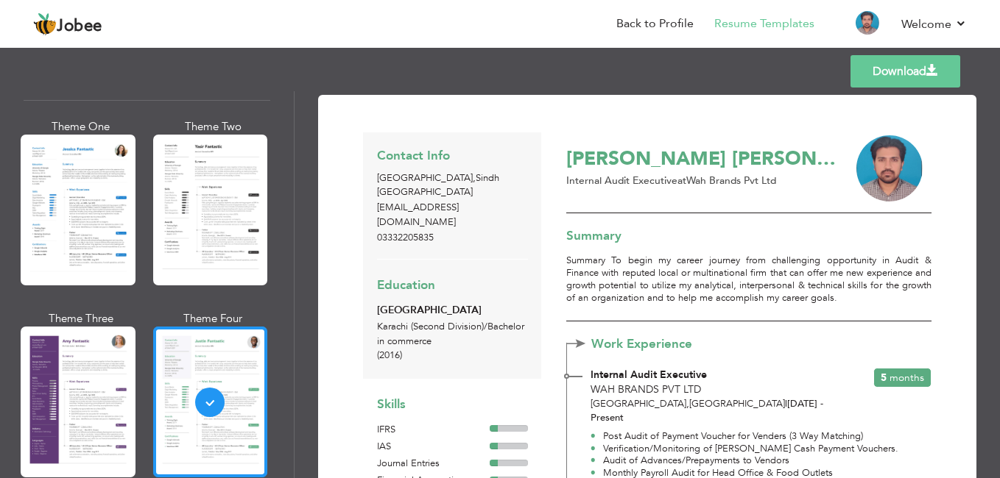
click at [226, 382] on div at bounding box center [210, 402] width 115 height 151
click at [288, 266] on div "Professional Themes Theme One Theme Two Theme Three Theme Six" at bounding box center [147, 284] width 294 height 387
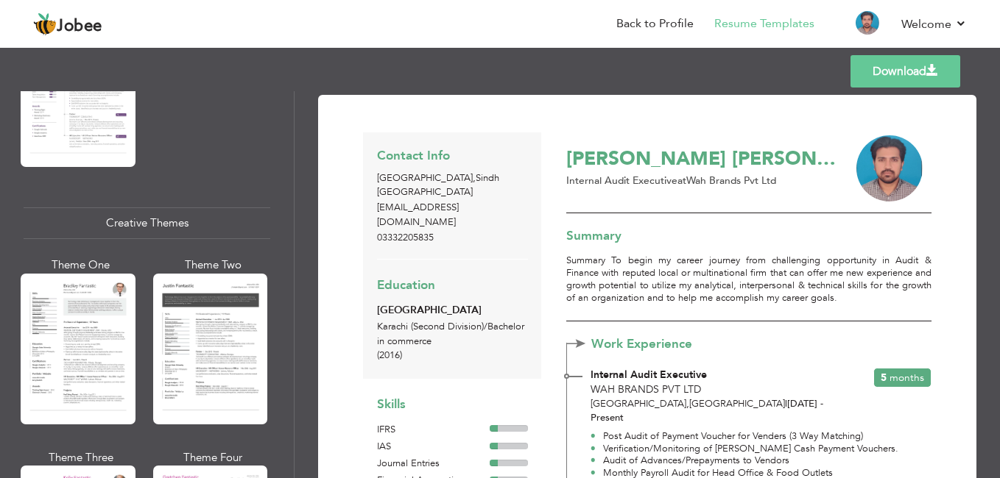
scroll to position [1650, 0]
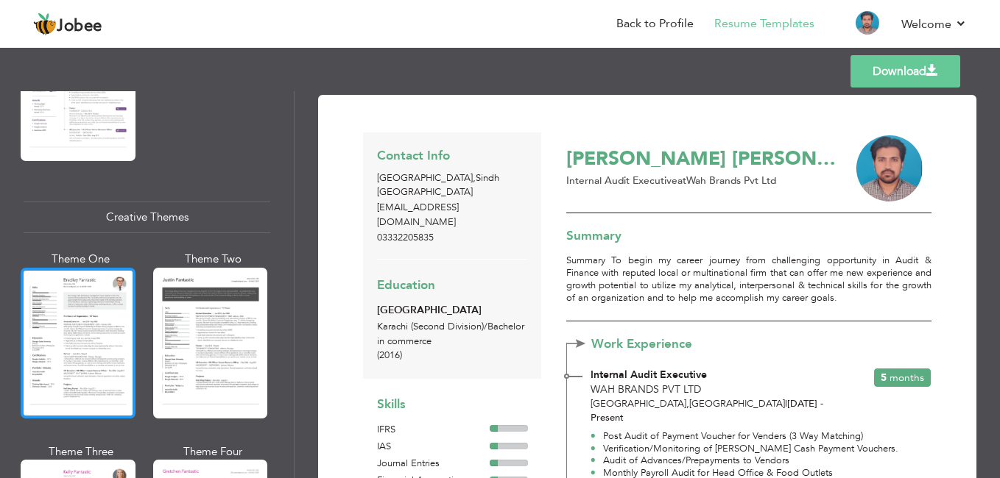
click at [107, 278] on div at bounding box center [78, 343] width 115 height 151
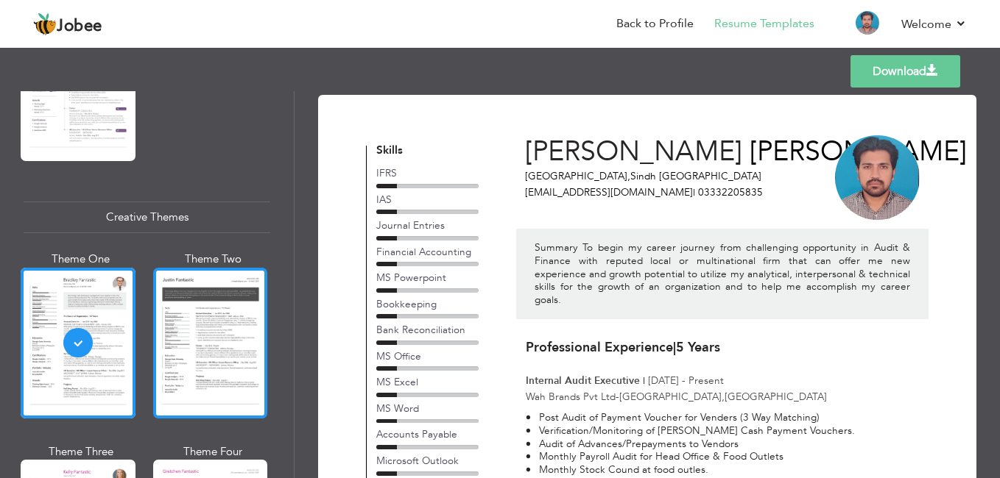
click at [244, 281] on div at bounding box center [210, 343] width 115 height 151
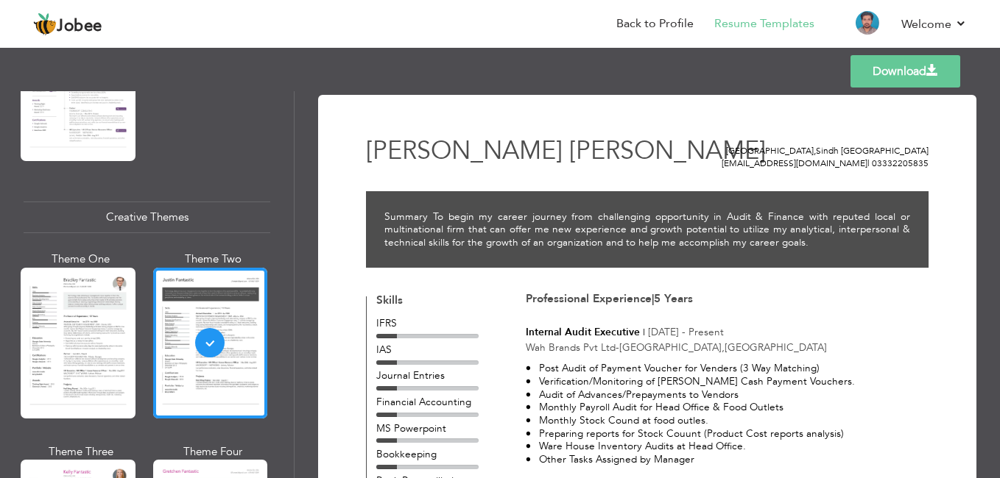
drag, startPoint x: 289, startPoint y: 337, endPoint x: 292, endPoint y: 270, distance: 67.1
click at [292, 270] on div "Professional Themes Theme One Theme Two Theme Three Theme Four" at bounding box center [500, 284] width 1000 height 387
drag, startPoint x: 294, startPoint y: 316, endPoint x: 295, endPoint y: 283, distance: 32.4
click at [295, 283] on div "Professional Themes Theme One Theme Two Theme Three Theme Four" at bounding box center [500, 284] width 1000 height 387
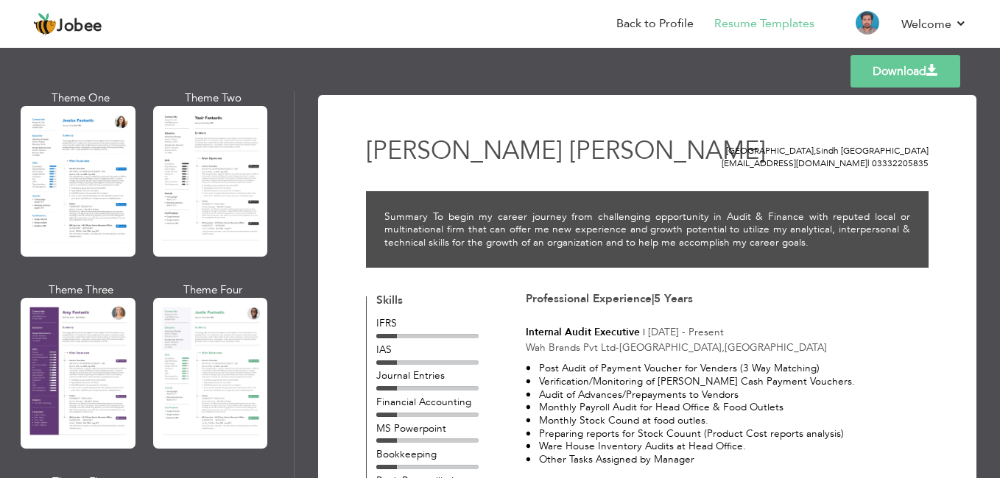
scroll to position [1130, 0]
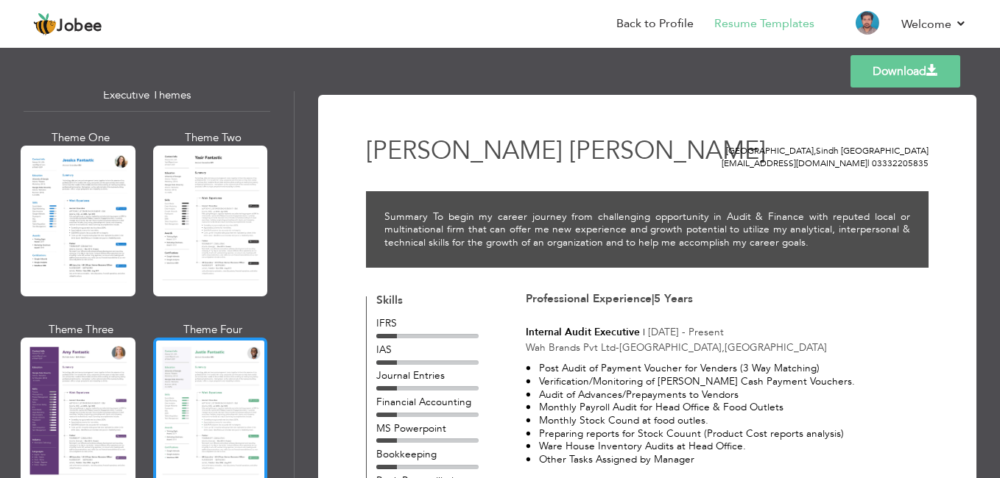
click at [245, 434] on div at bounding box center [210, 413] width 115 height 151
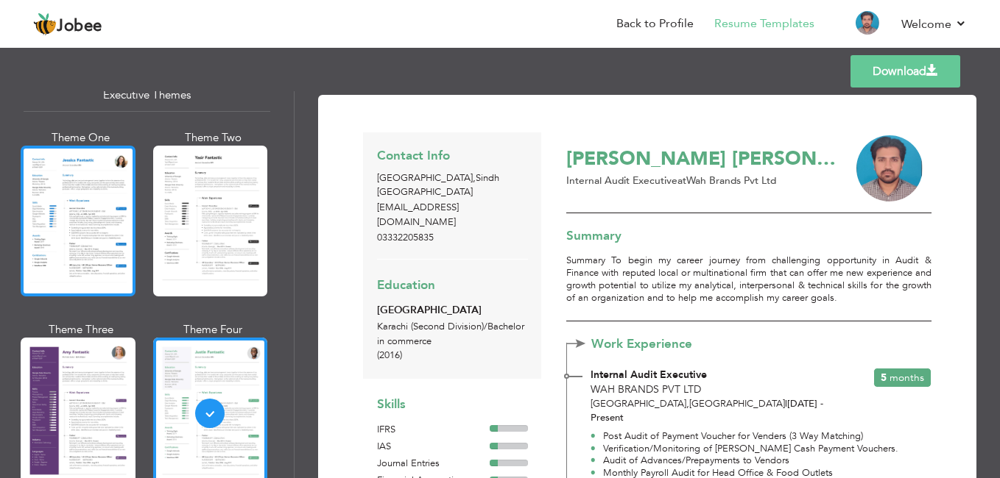
click at [105, 205] on div at bounding box center [78, 221] width 115 height 151
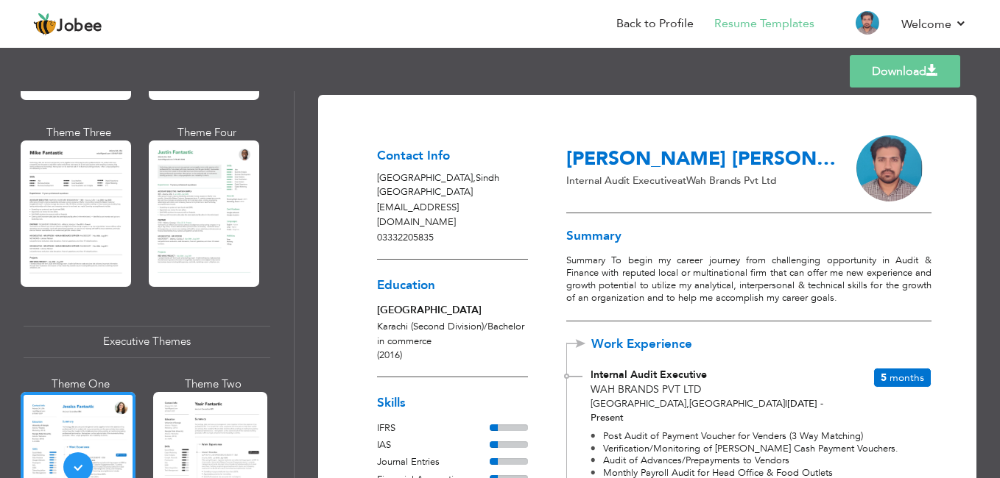
scroll to position [844, 0]
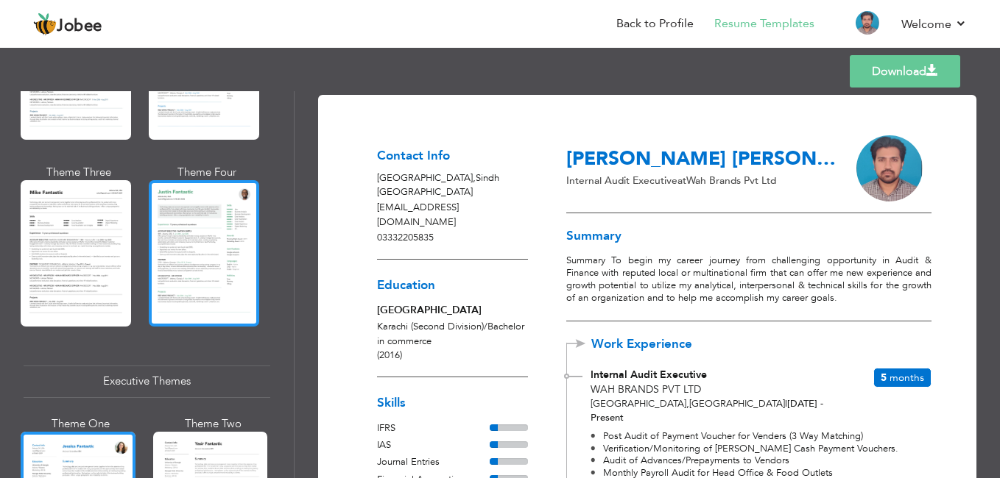
click at [212, 247] on div at bounding box center [204, 253] width 110 height 146
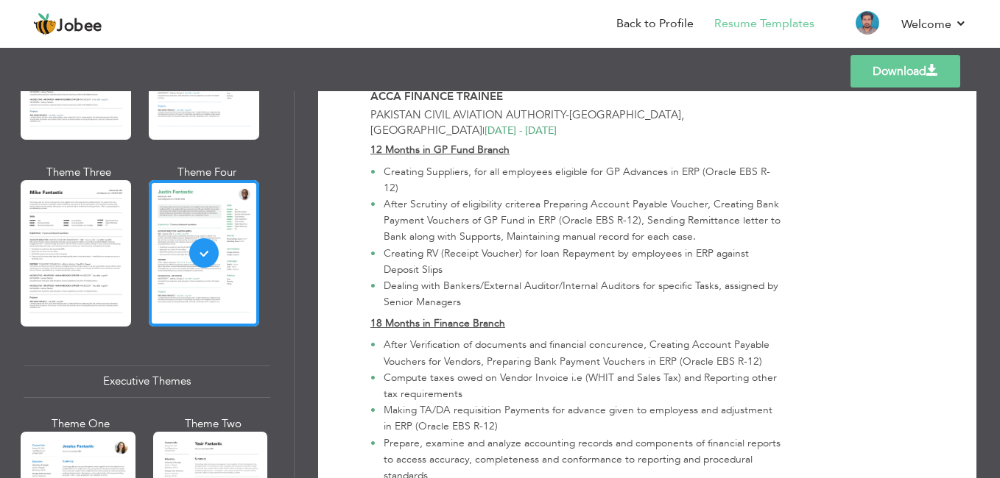
click at [889, 73] on link "Download" at bounding box center [905, 71] width 110 height 32
click at [297, 134] on div "Download Amjad Ali Mirani Karachi , Sindh Pakistan amjadalimirani.12@gmail.com …" at bounding box center [646, 284] width 705 height 387
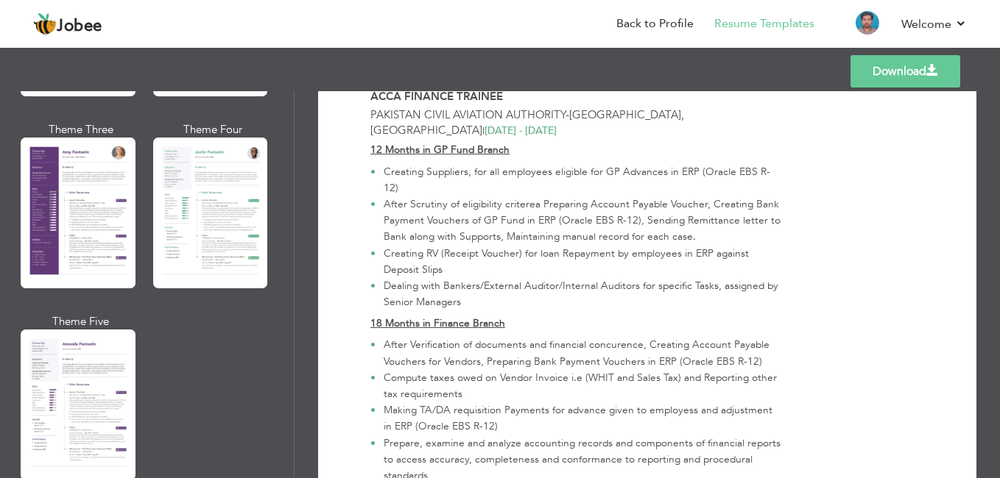
scroll to position [1324, 0]
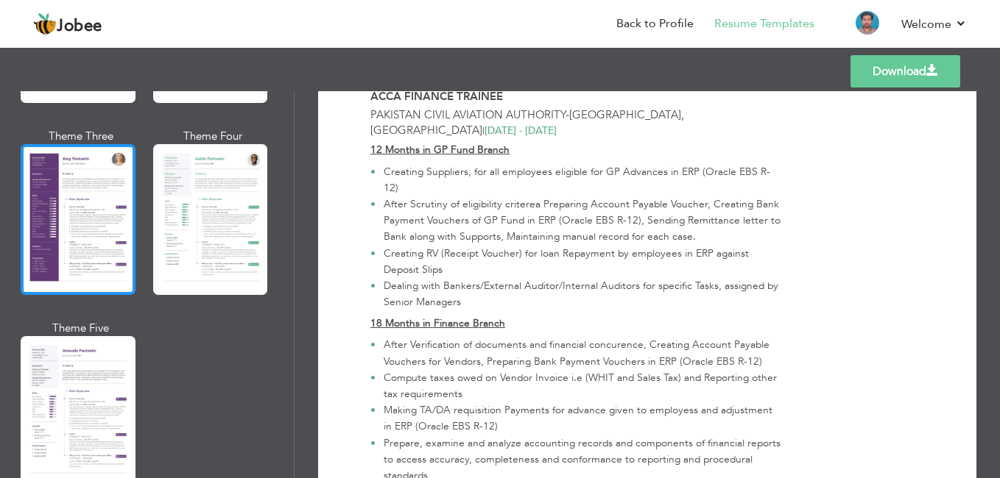
click at [71, 184] on div at bounding box center [78, 219] width 115 height 151
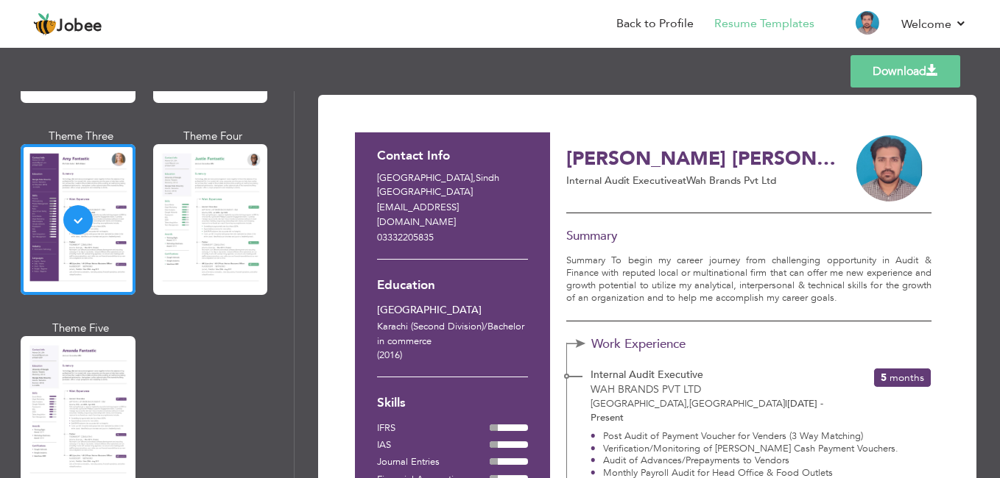
click at [876, 80] on link "Download" at bounding box center [905, 71] width 110 height 32
drag, startPoint x: 294, startPoint y: 283, endPoint x: 289, endPoint y: 339, distance: 56.2
click at [289, 339] on div "Professional Themes Theme One Theme Two Theme Three Theme Four" at bounding box center [500, 284] width 1000 height 387
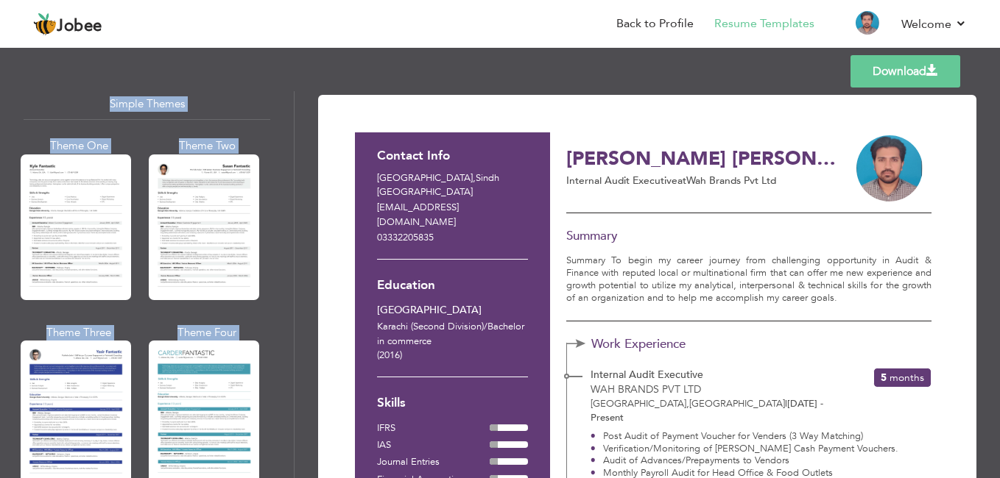
scroll to position [2608, 0]
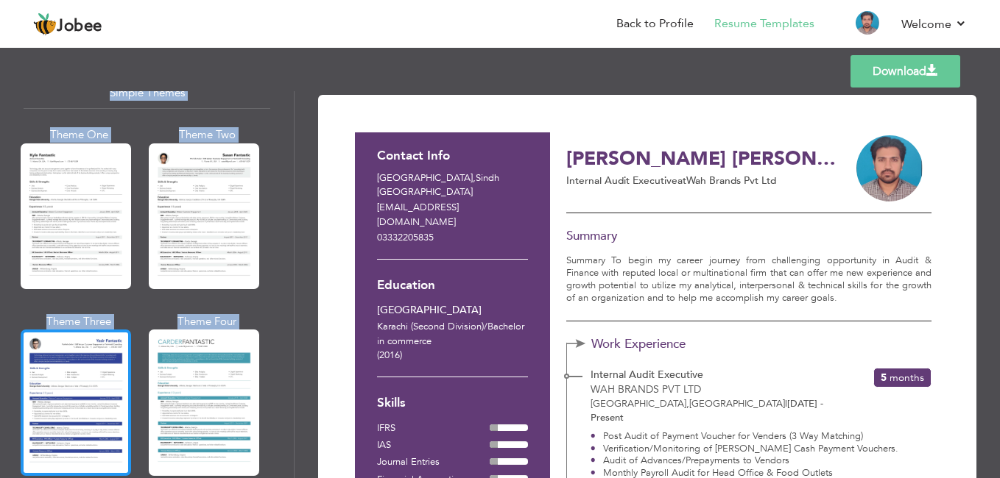
click at [111, 340] on div at bounding box center [76, 403] width 110 height 146
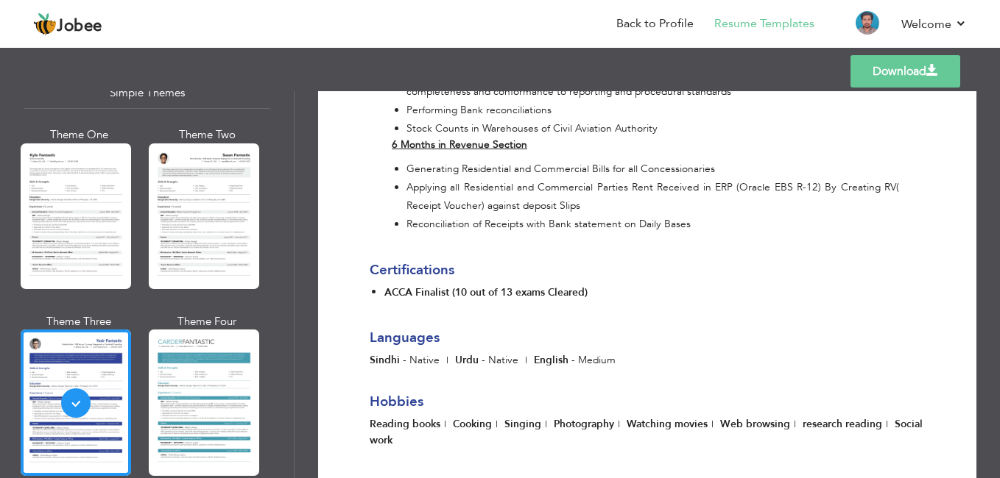
scroll to position [1737, 0]
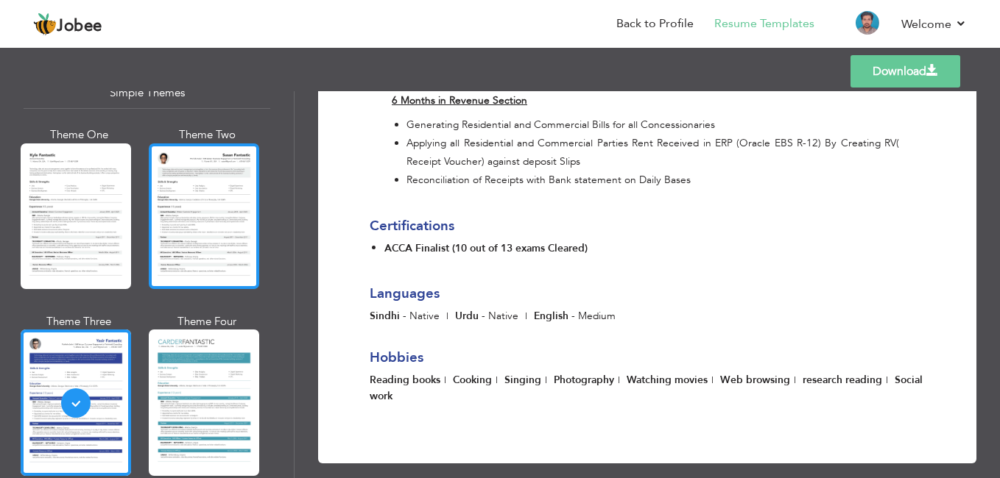
click at [250, 147] on div at bounding box center [204, 217] width 110 height 146
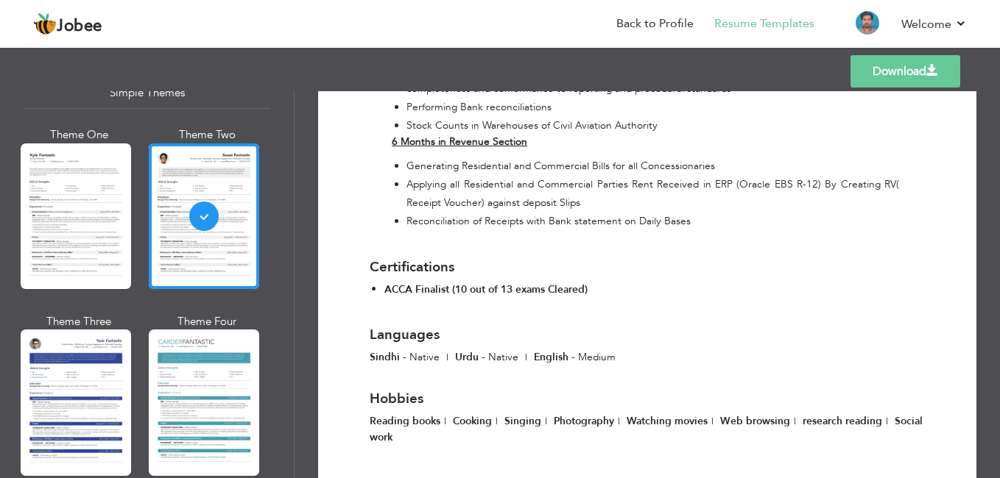
scroll to position [1767, 0]
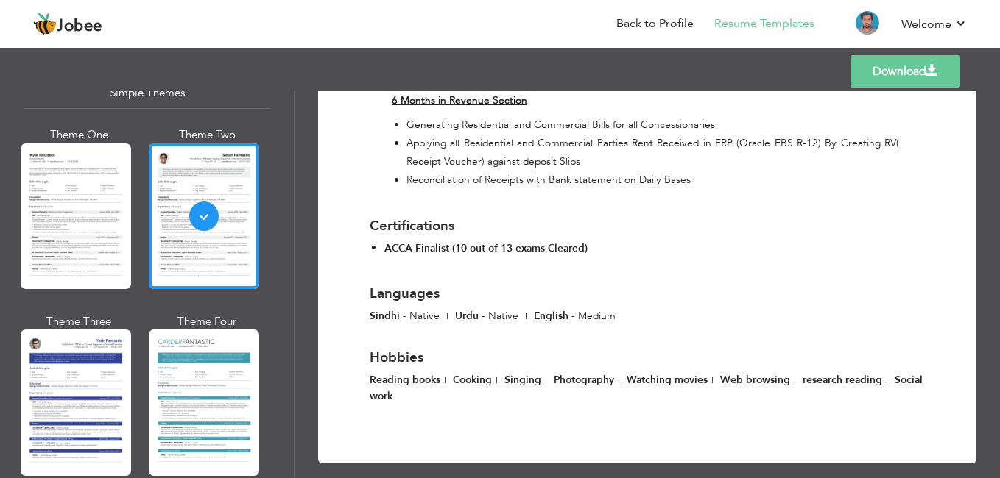
click at [877, 69] on link "Download" at bounding box center [905, 71] width 110 height 32
drag, startPoint x: 286, startPoint y: 448, endPoint x: 305, endPoint y: 376, distance: 73.9
click at [305, 376] on div "Professional Themes Theme One Theme Two Theme Three Theme Four" at bounding box center [500, 284] width 1000 height 387
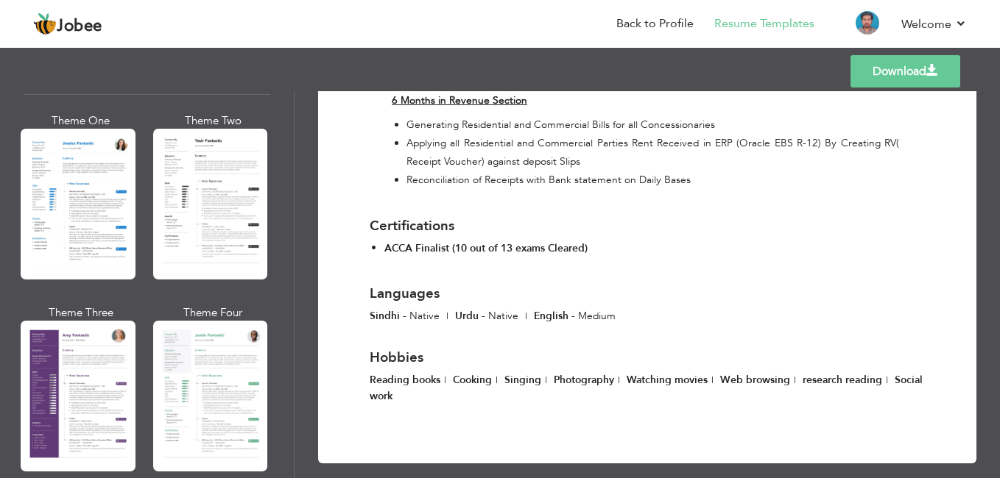
scroll to position [1067, 0]
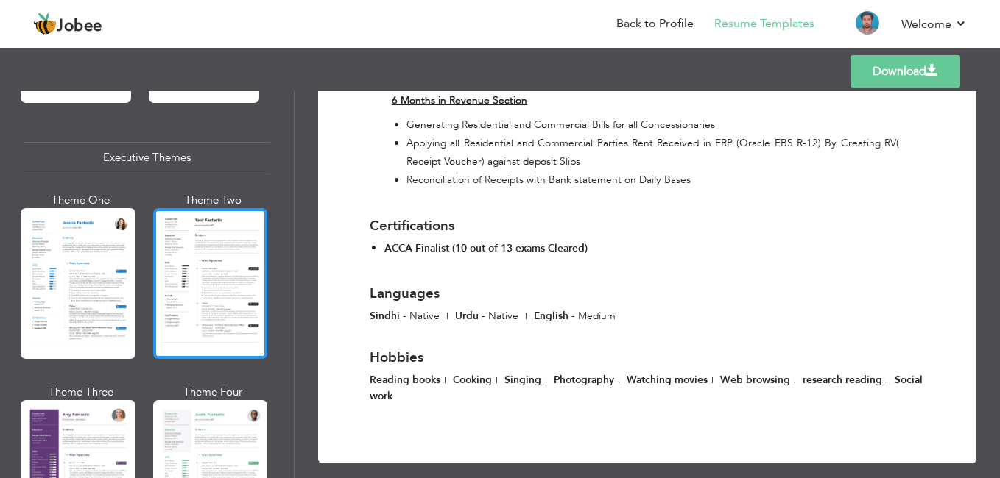
click at [237, 236] on div at bounding box center [210, 283] width 115 height 151
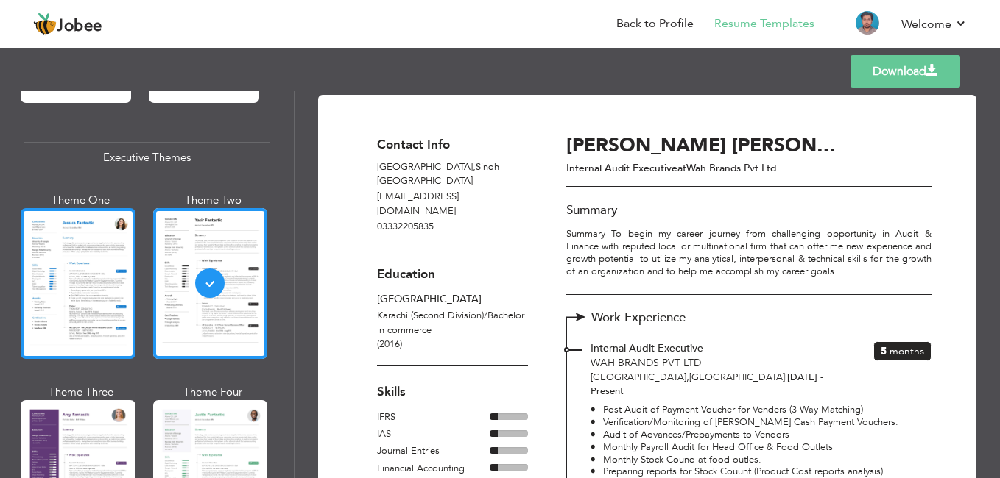
click at [120, 218] on div at bounding box center [78, 283] width 115 height 151
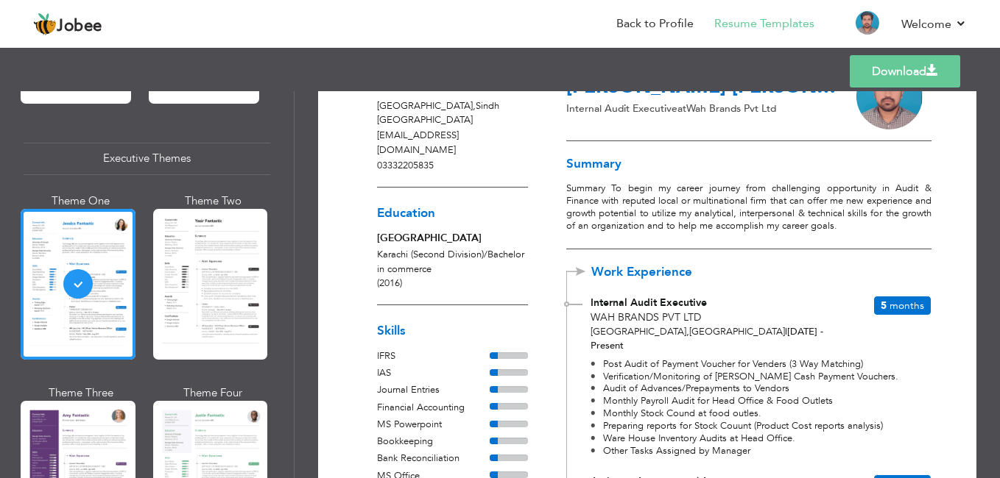
scroll to position [79, 0]
